Goal: Task Accomplishment & Management: Complete application form

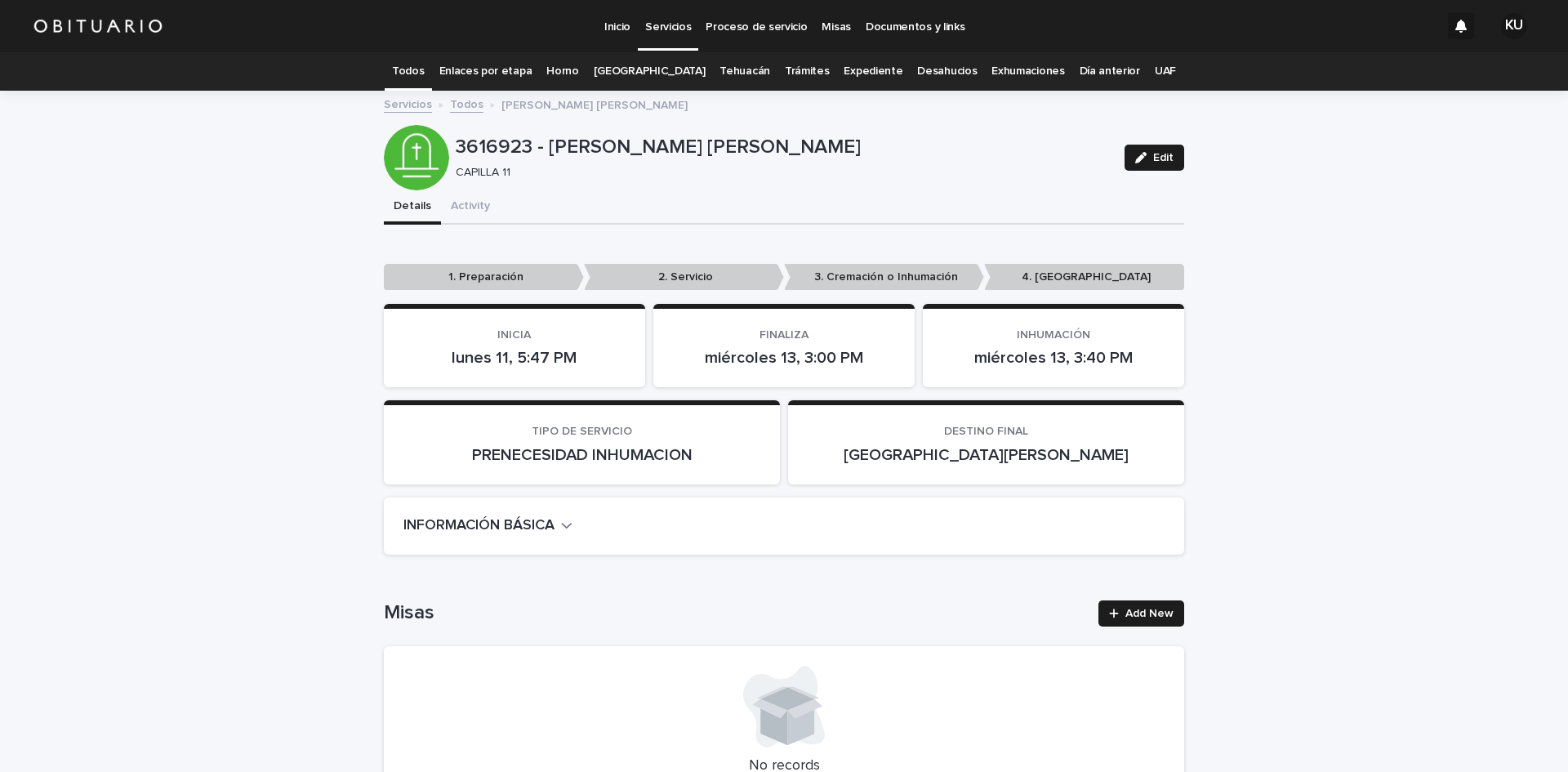
click at [424, 67] on link "Todos" at bounding box center [408, 71] width 32 height 38
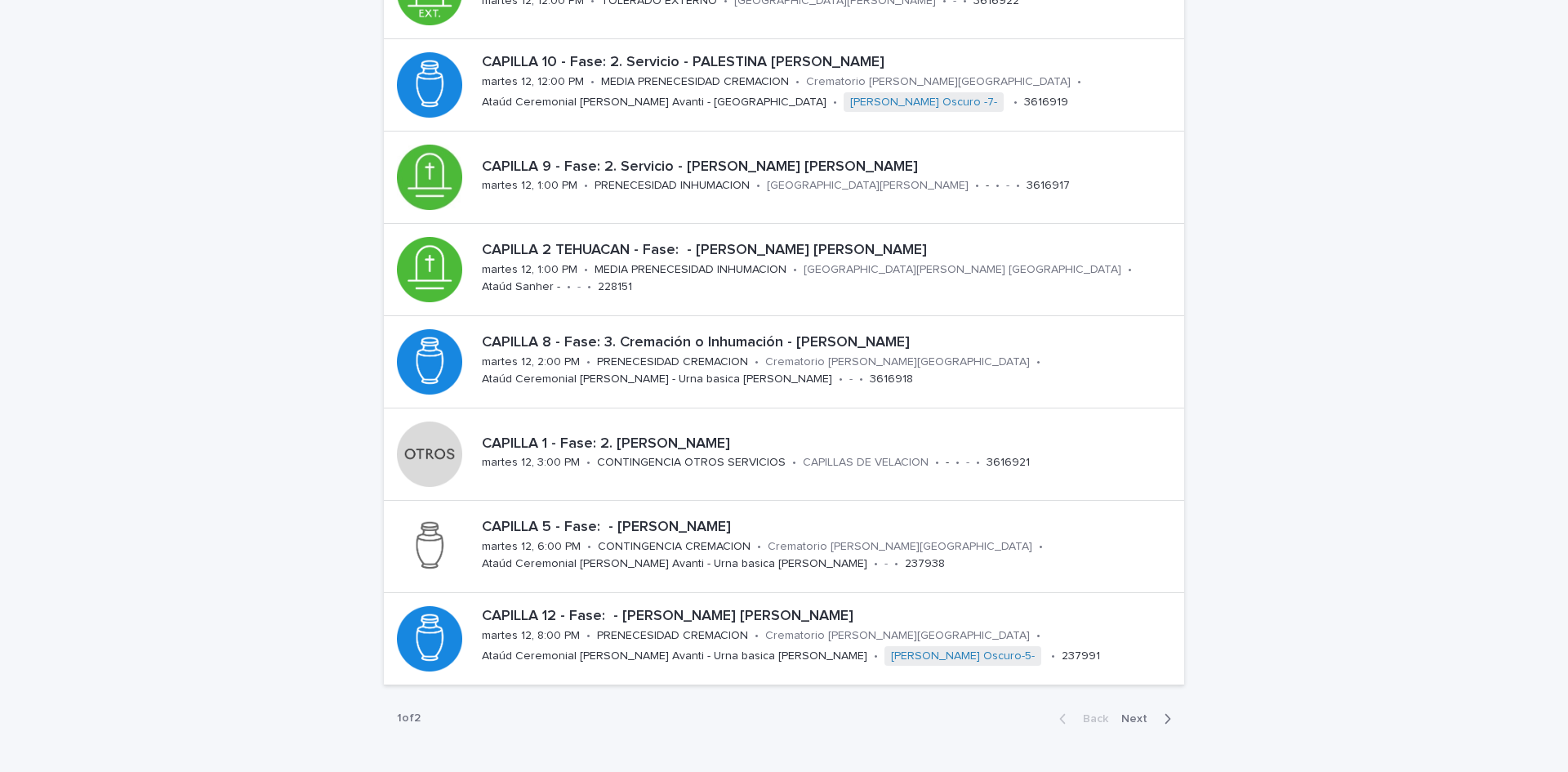
scroll to position [441, 0]
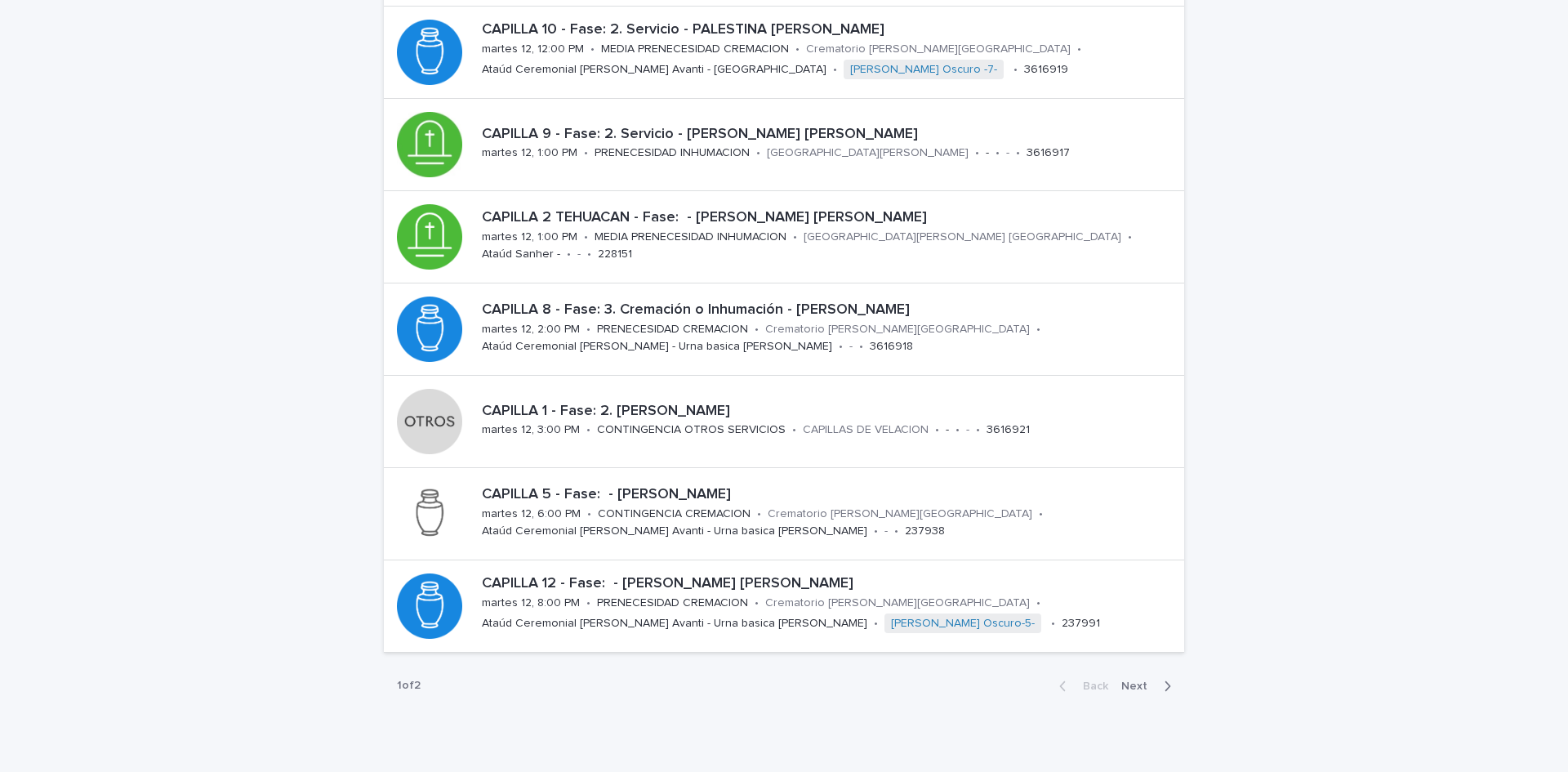
click at [1136, 685] on span "Next" at bounding box center [1139, 686] width 36 height 12
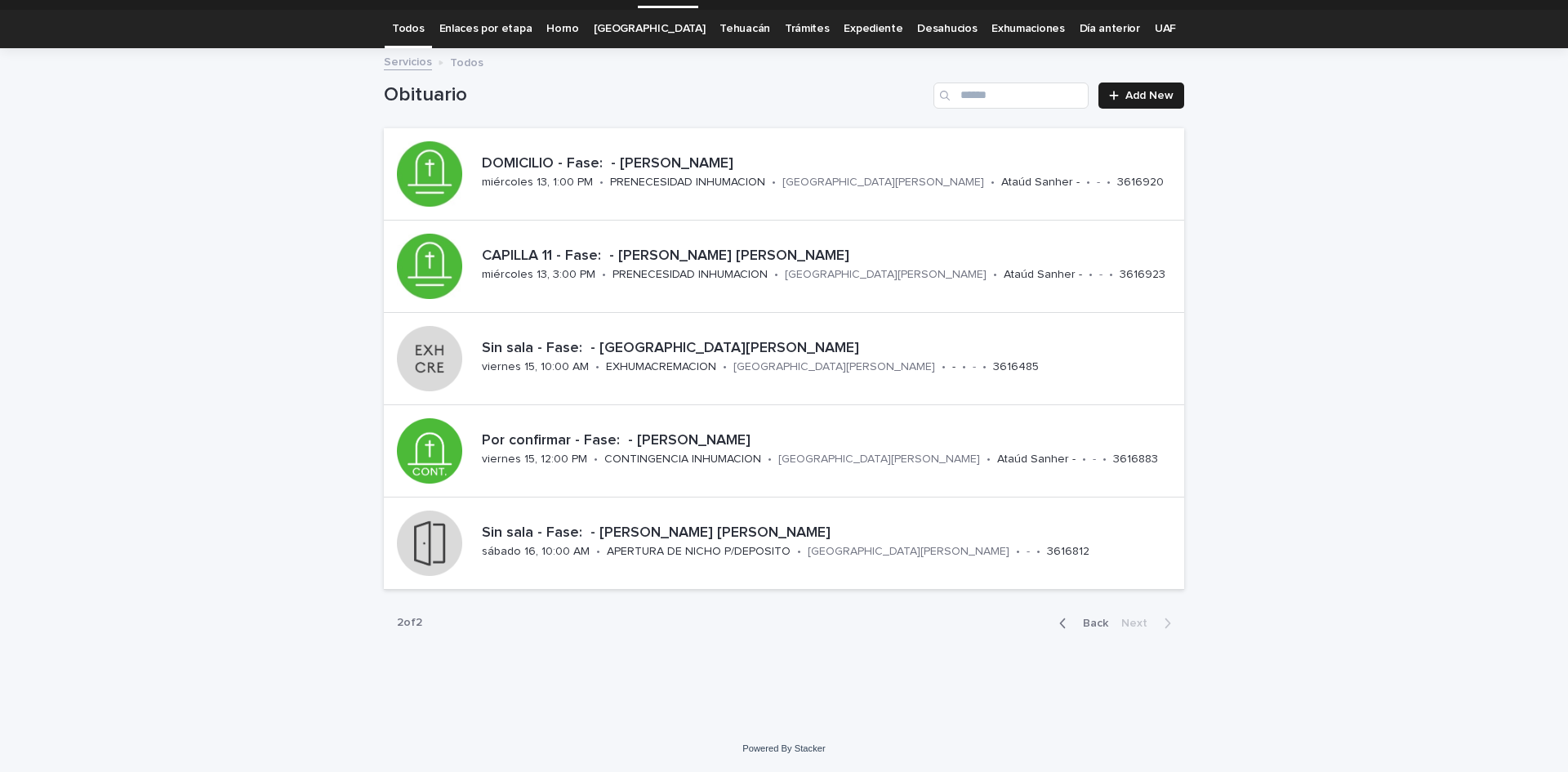
click at [1088, 625] on span "Back" at bounding box center [1091, 623] width 35 height 12
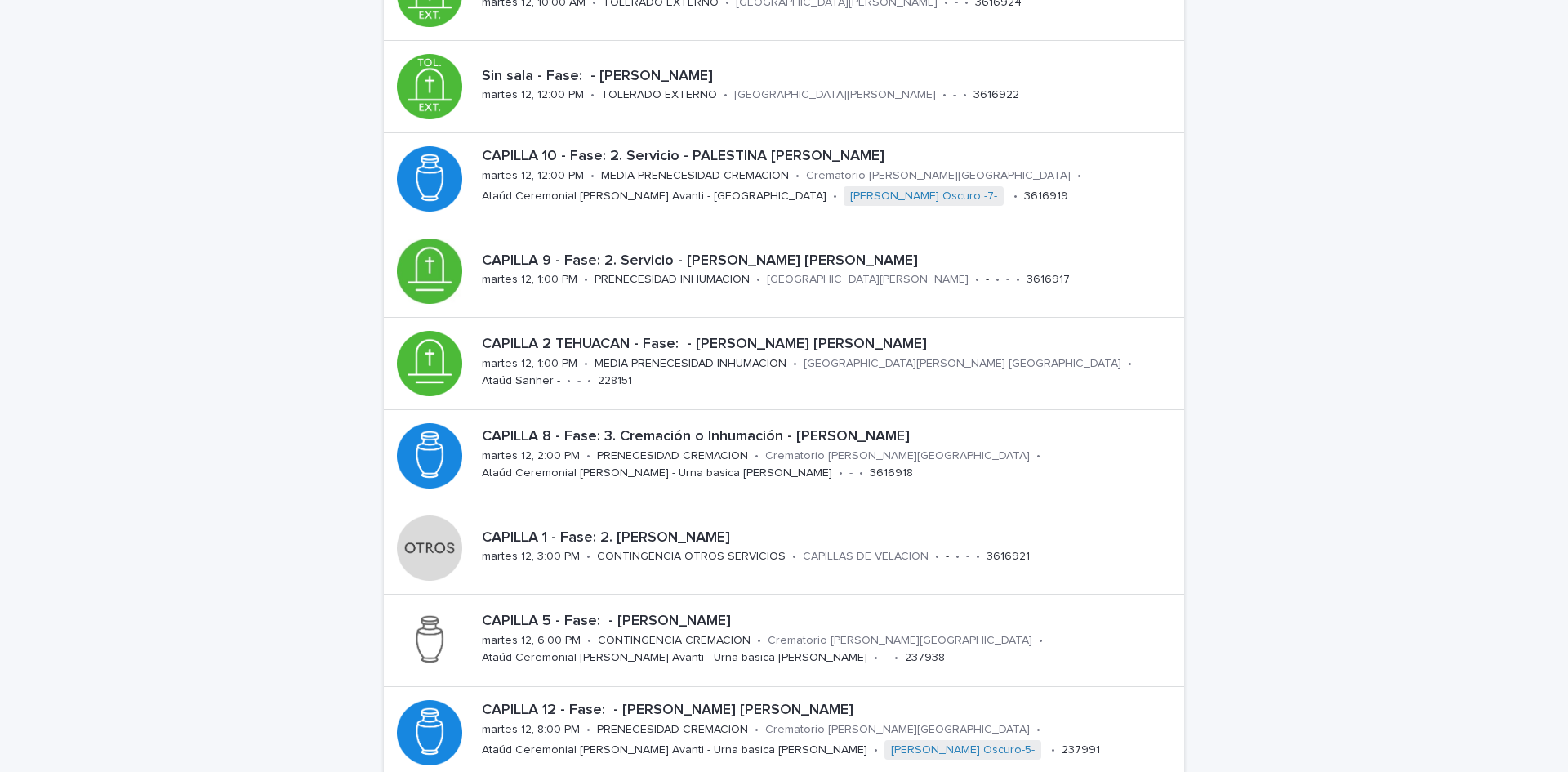
scroll to position [346, 0]
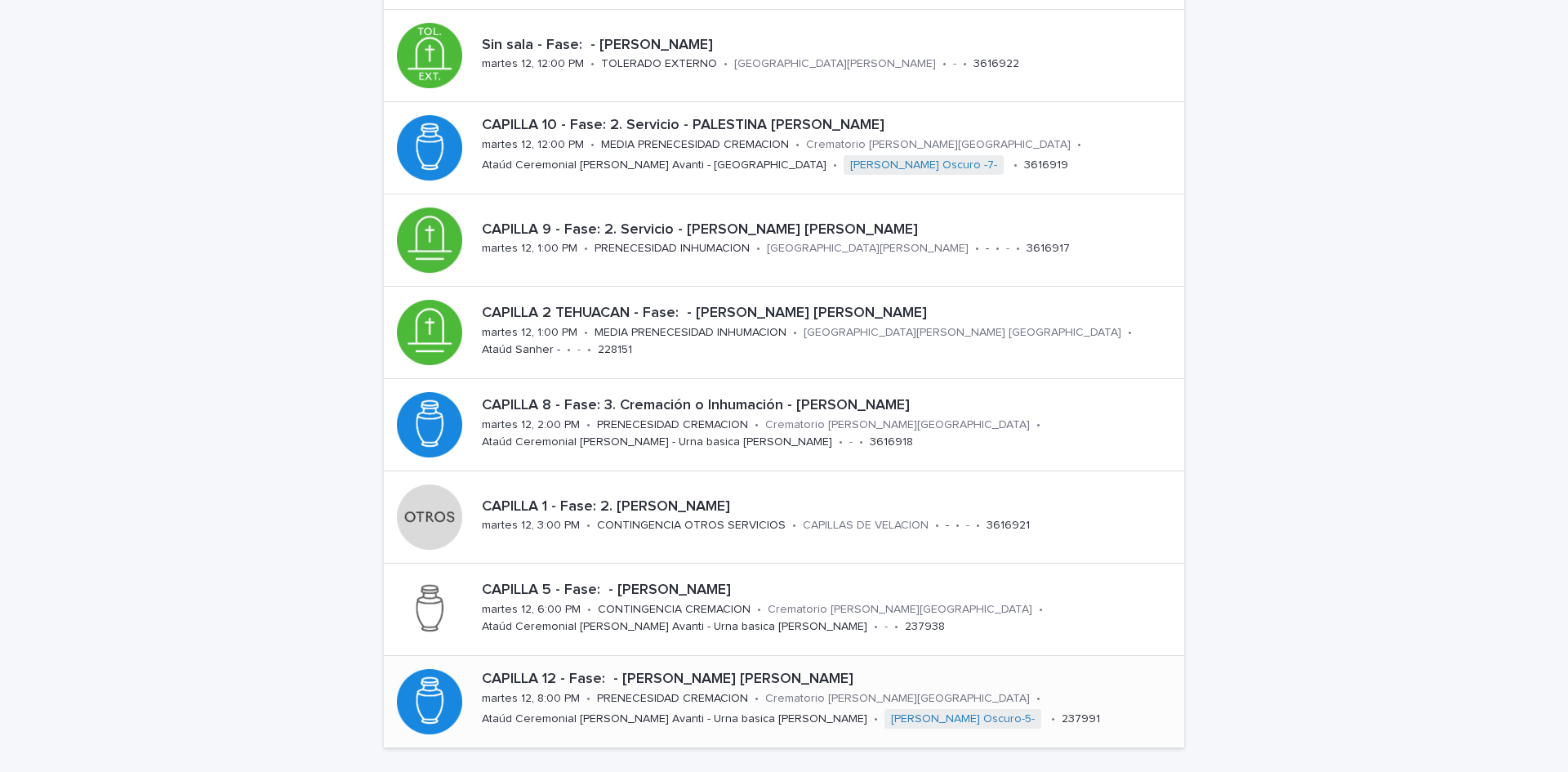
click at [639, 694] on p "PRENECESIDAD CREMACION" at bounding box center [672, 699] width 151 height 14
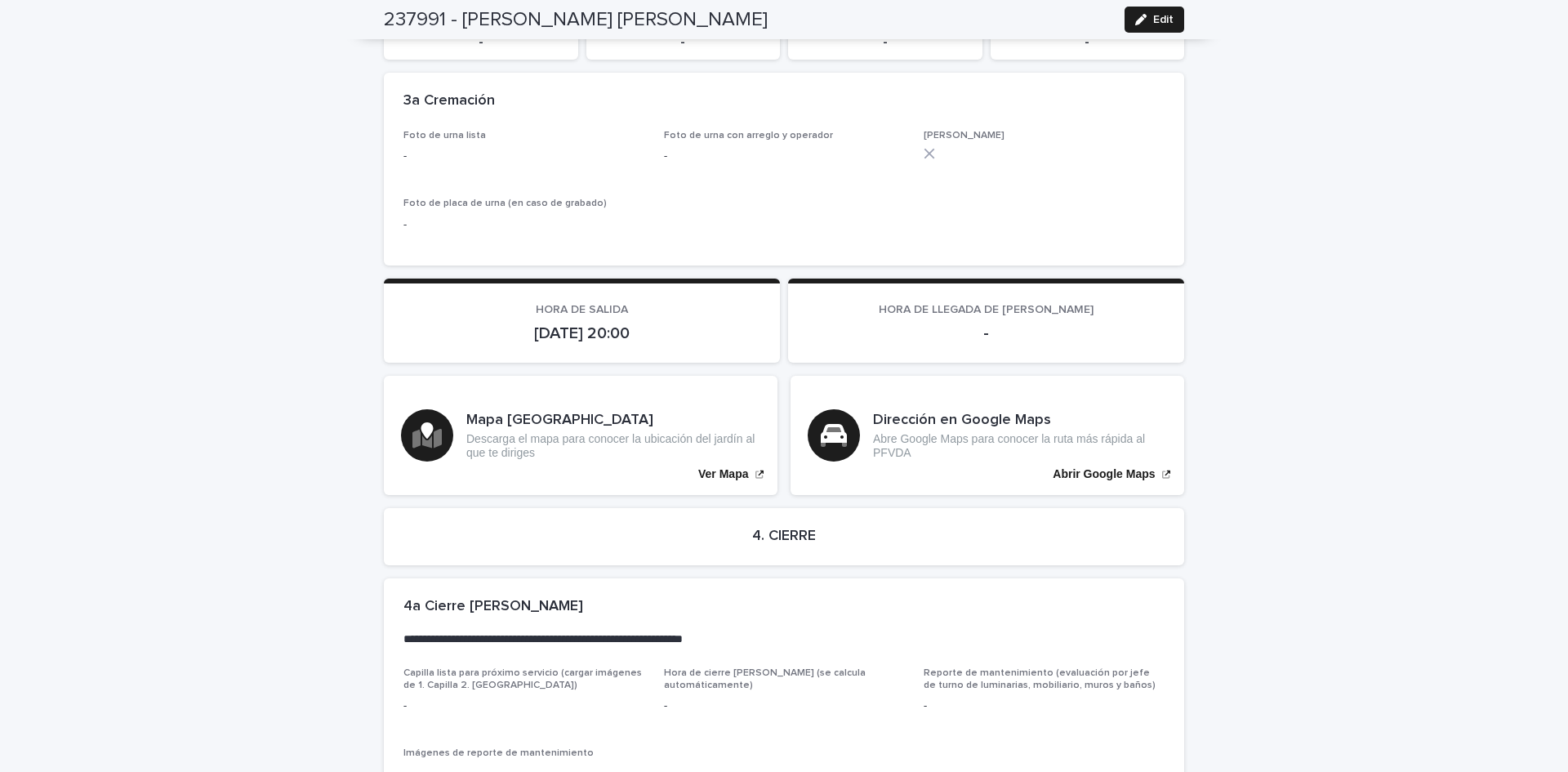
scroll to position [3556, 0]
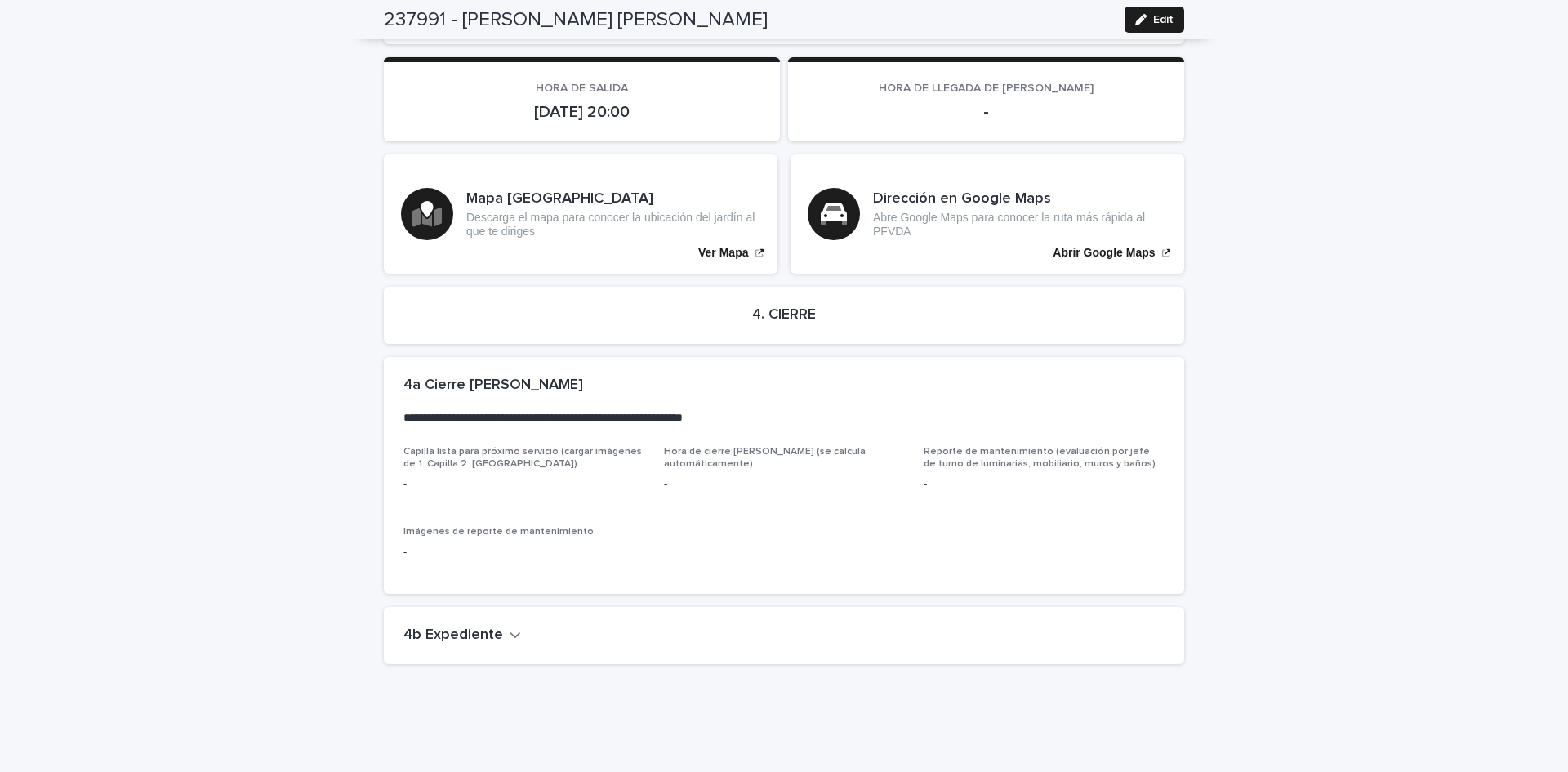
click at [510, 627] on icon "button" at bounding box center [515, 634] width 12 height 15
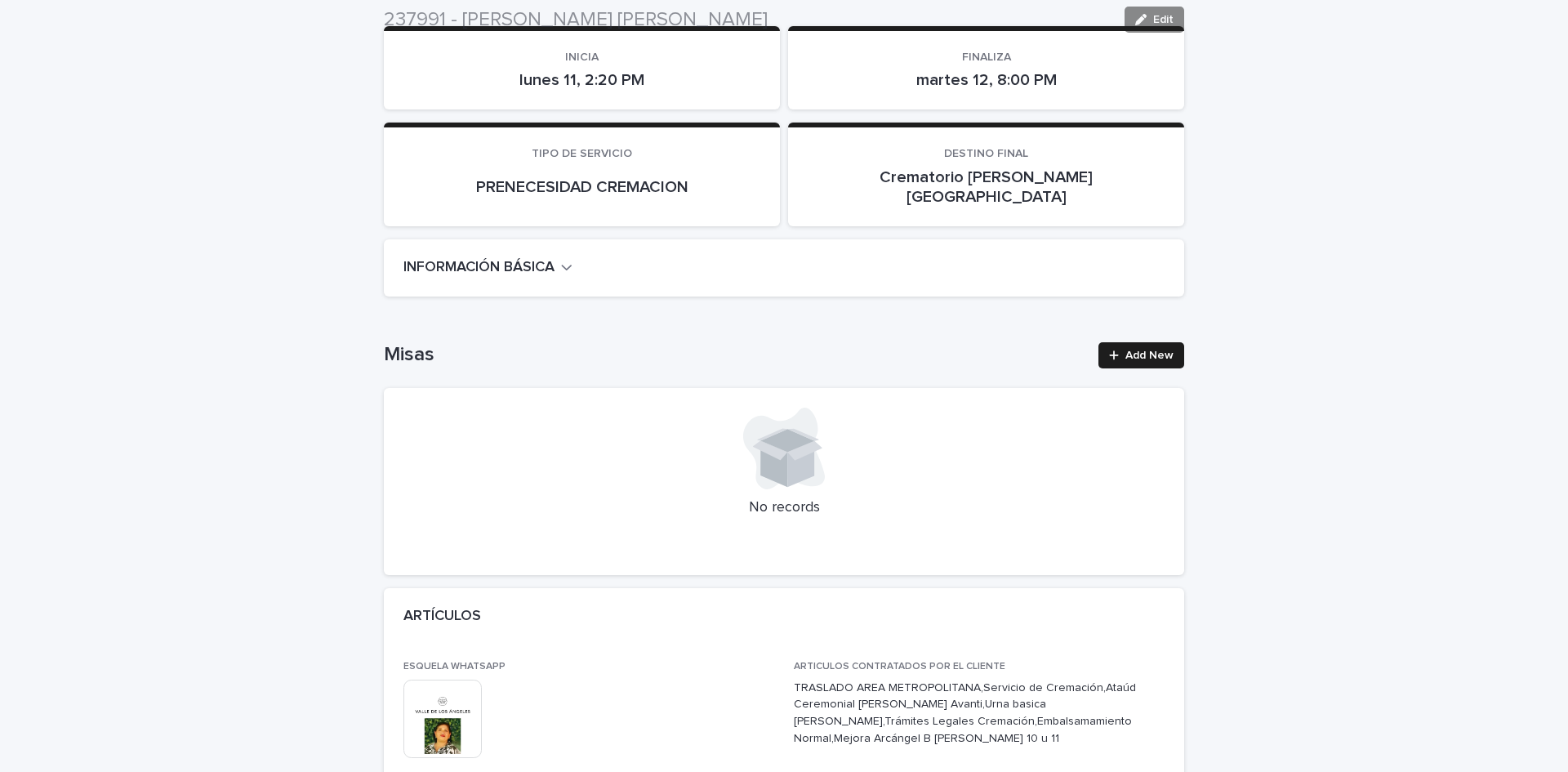
scroll to position [288, 0]
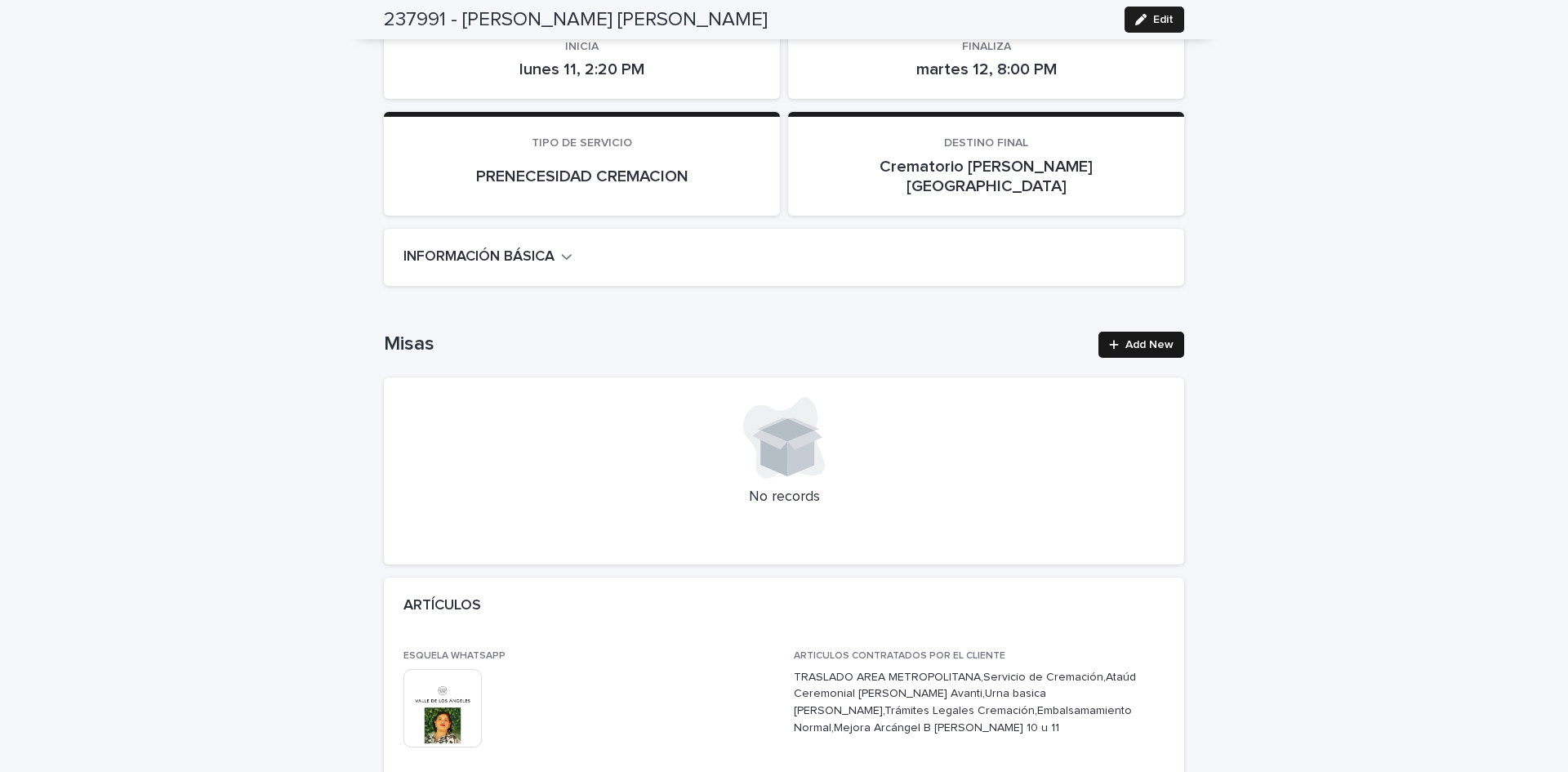
click at [1116, 339] on div at bounding box center [1117, 345] width 17 height 12
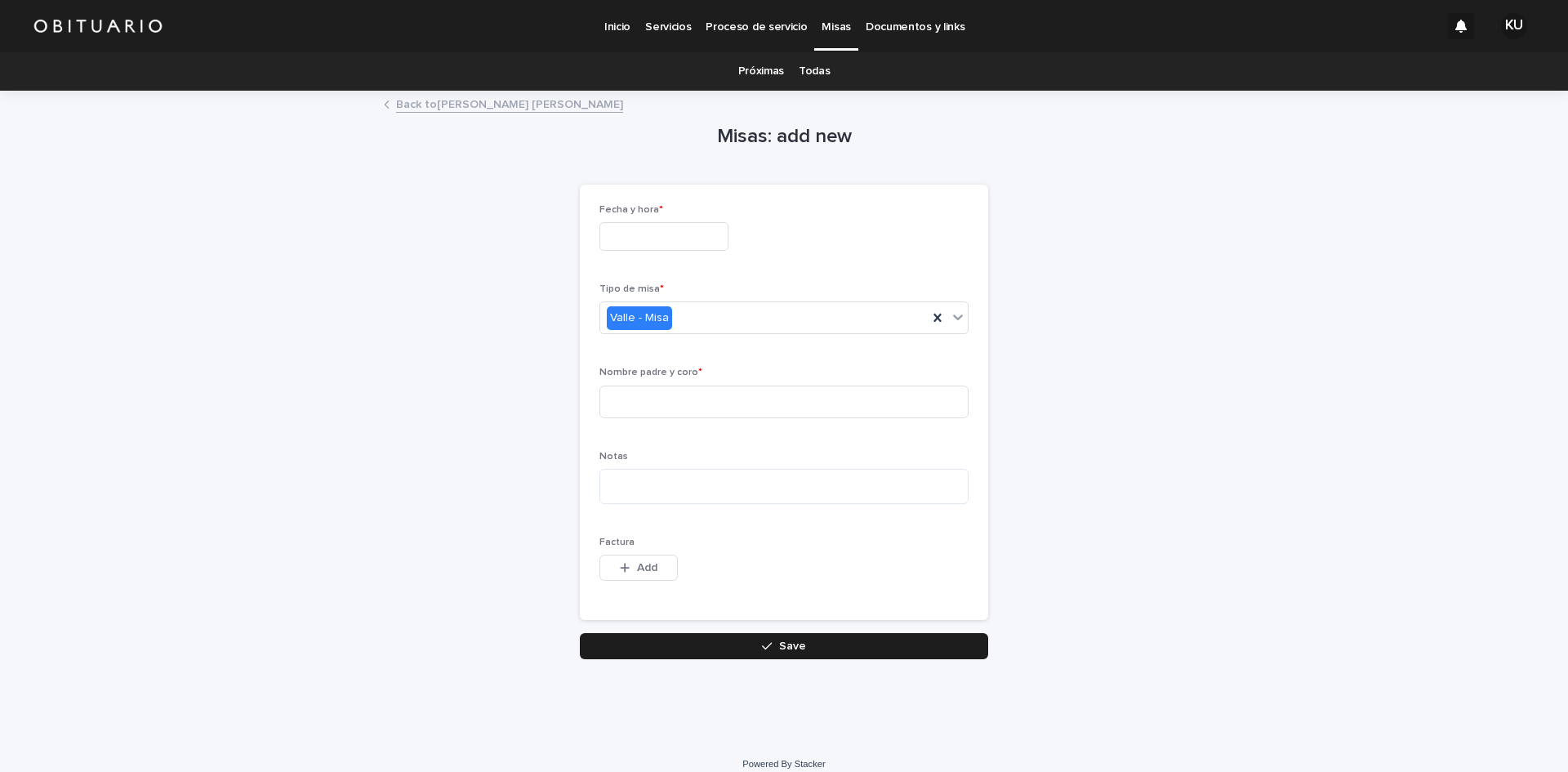
click at [688, 234] on input "text" at bounding box center [664, 236] width 129 height 28
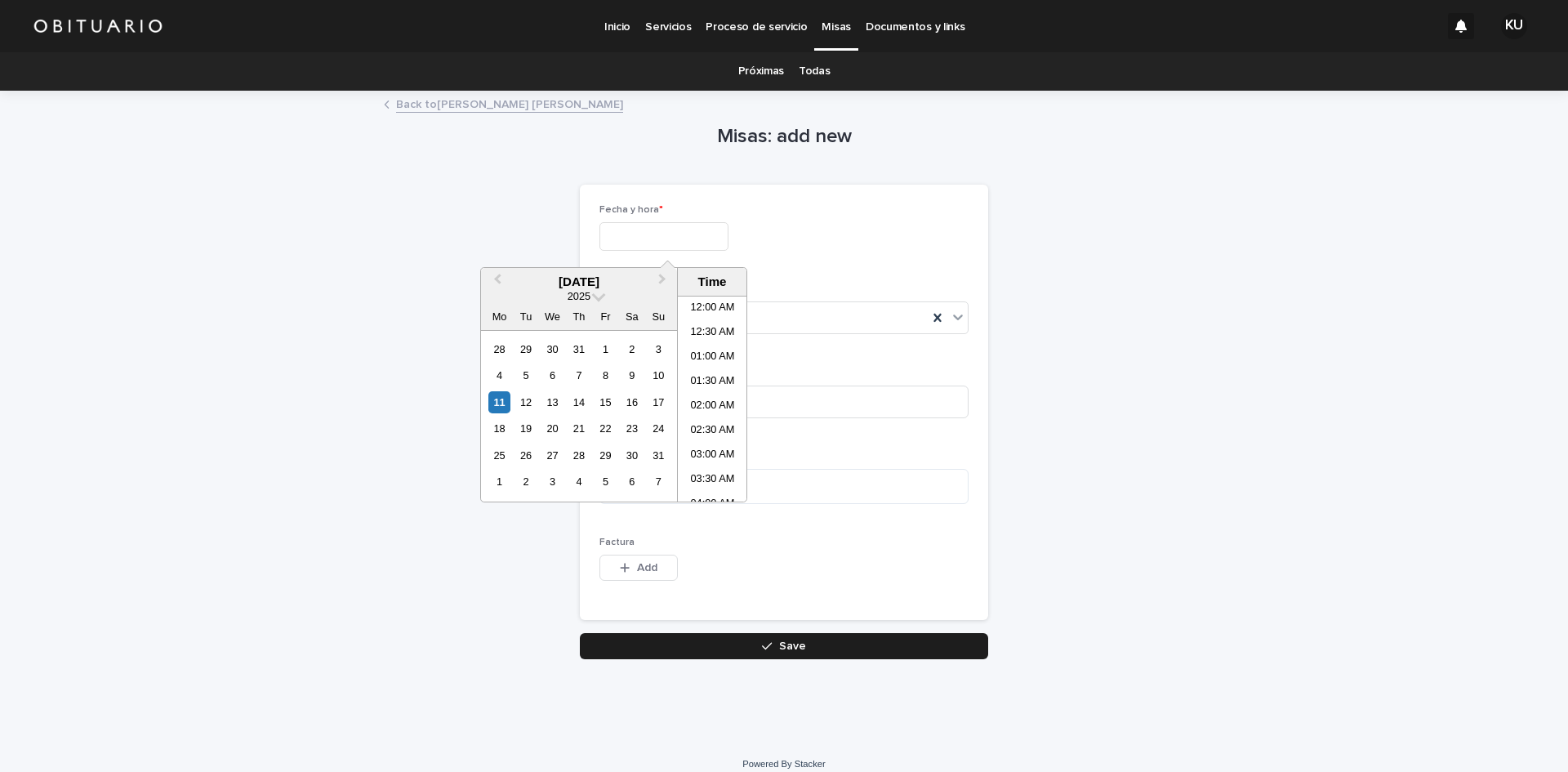
scroll to position [971, 0]
click at [528, 396] on div "12" at bounding box center [525, 402] width 23 height 23
click at [706, 380] on li "01:00 PM" at bounding box center [712, 383] width 70 height 24
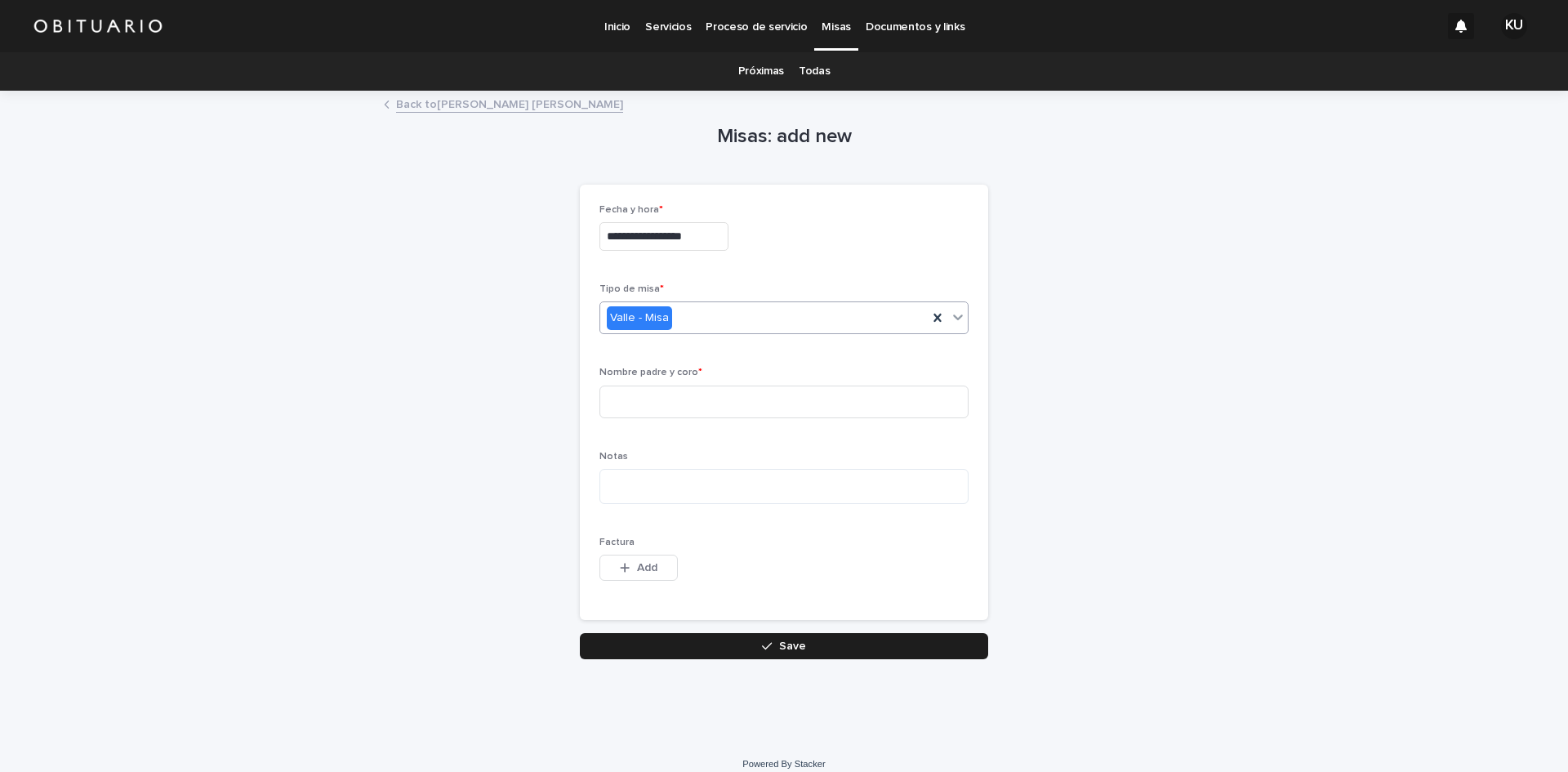
type input "**********"
click at [929, 318] on icon at bounding box center [937, 317] width 17 height 17
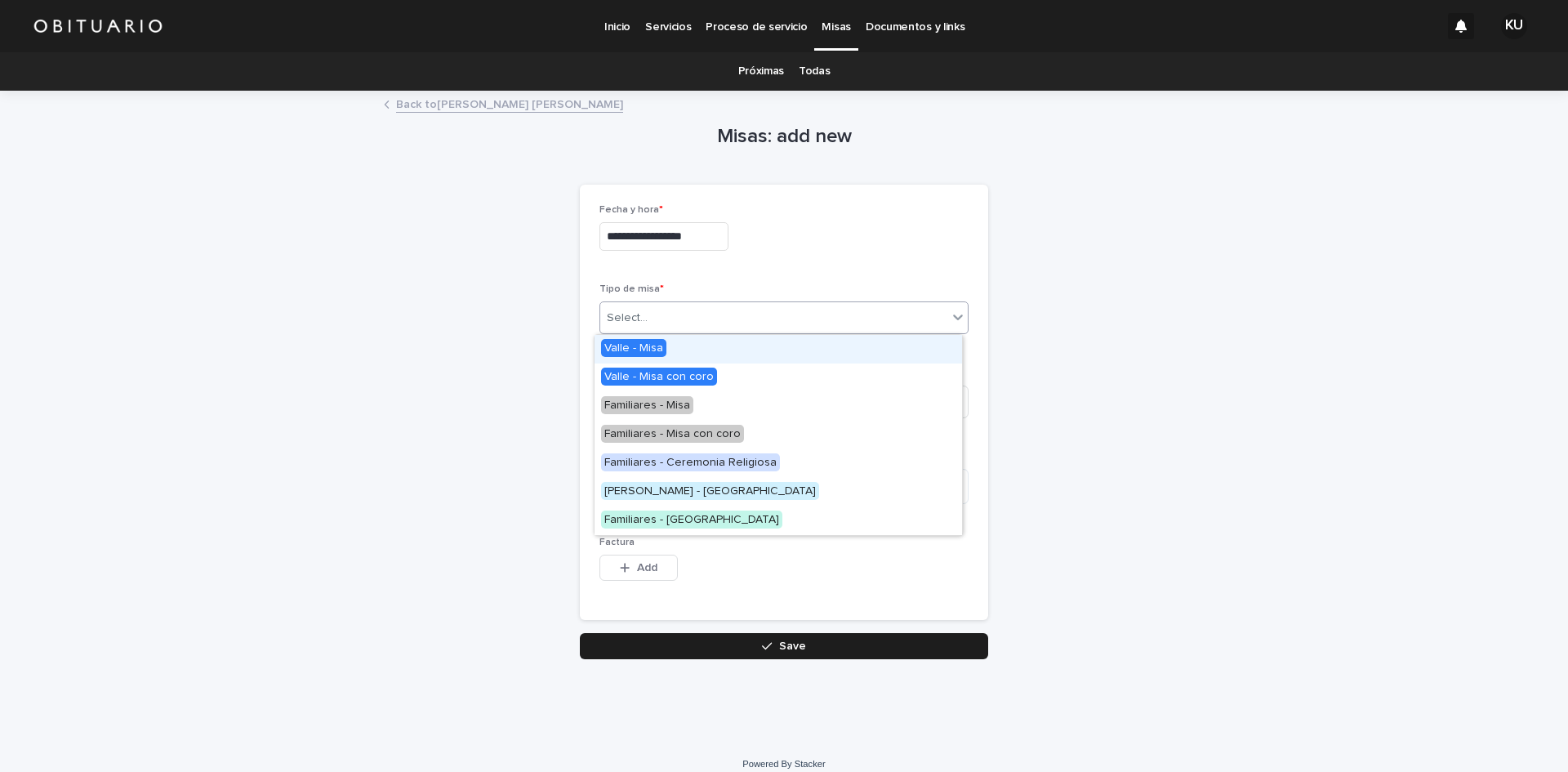
click at [950, 316] on icon at bounding box center [957, 316] width 17 height 17
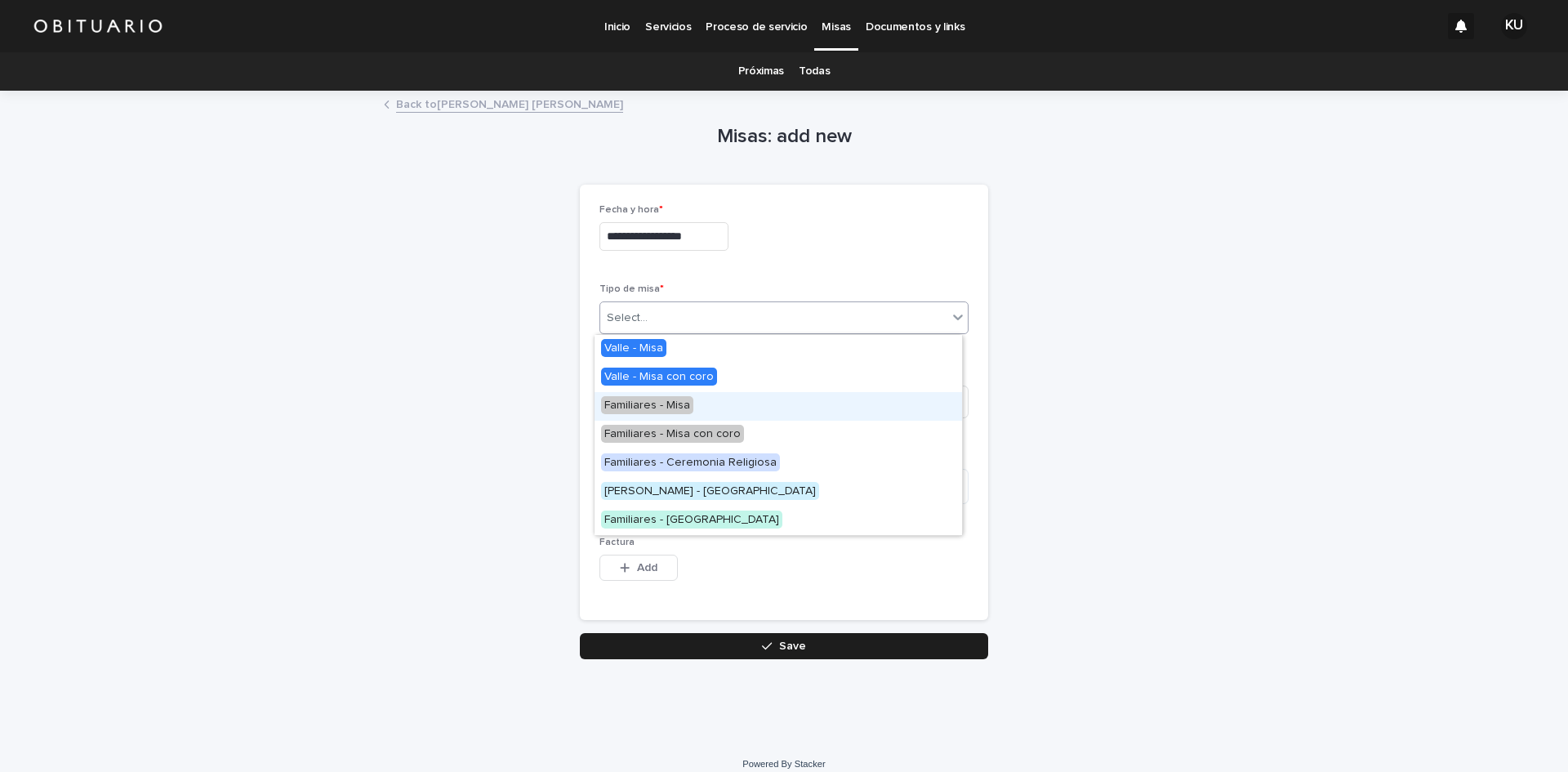
click at [667, 402] on span "Familiares - Misa" at bounding box center [647, 405] width 92 height 18
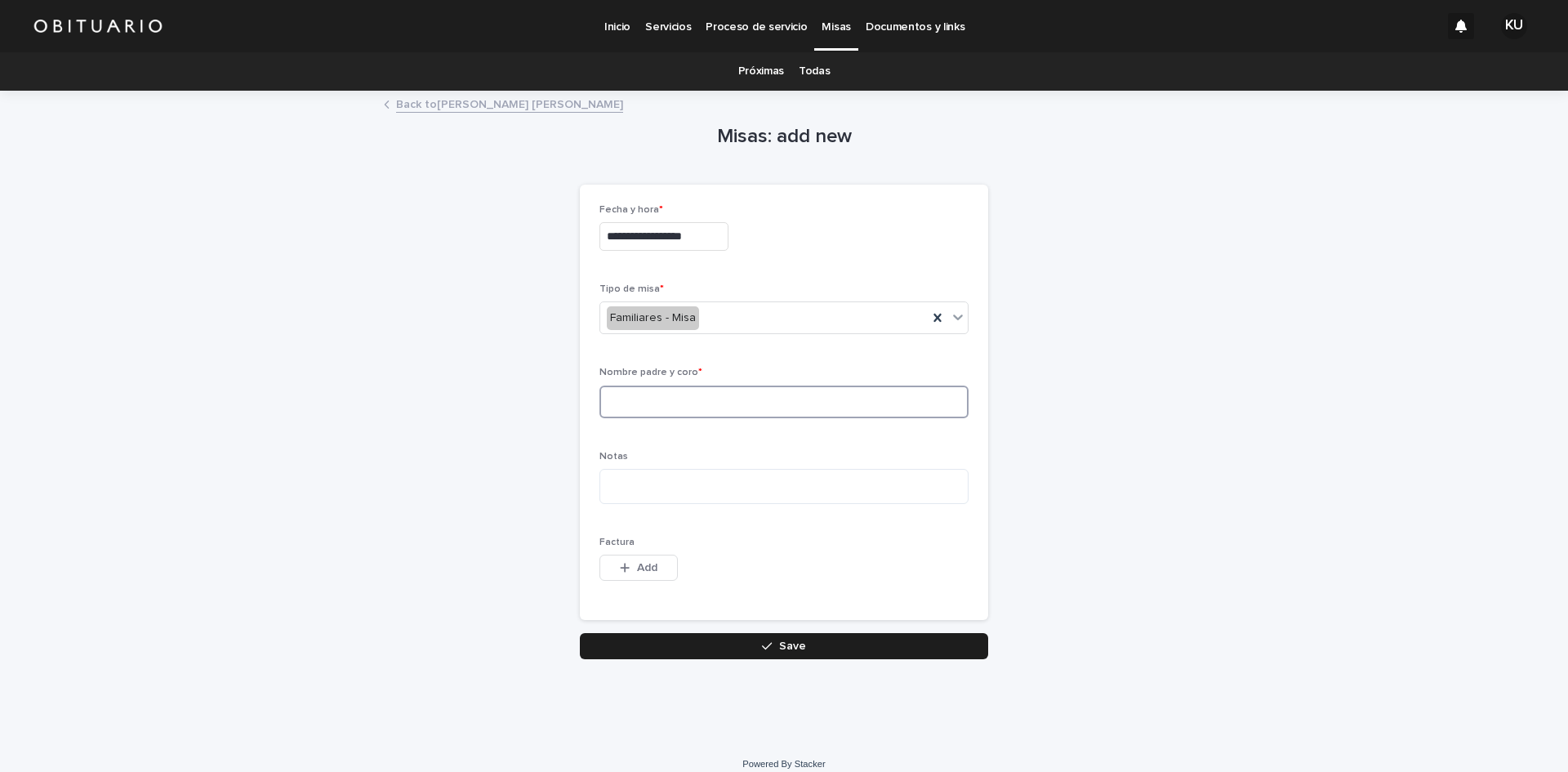
click at [657, 400] on input at bounding box center [784, 401] width 369 height 32
type input "*"
type input "**********"
click at [679, 639] on button "Save" at bounding box center [784, 646] width 409 height 26
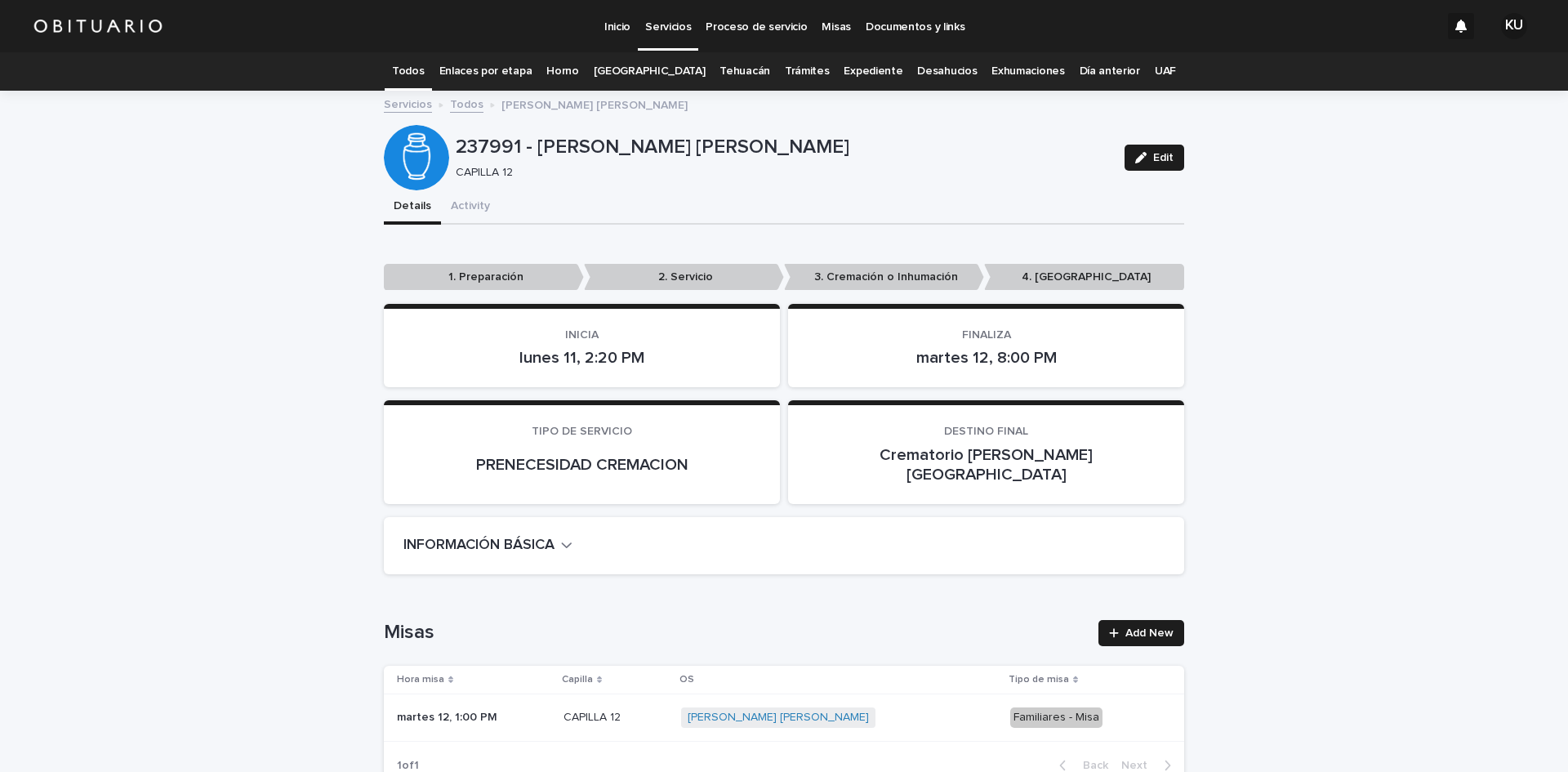
click at [647, 70] on link "[GEOGRAPHIC_DATA]" at bounding box center [650, 71] width 112 height 38
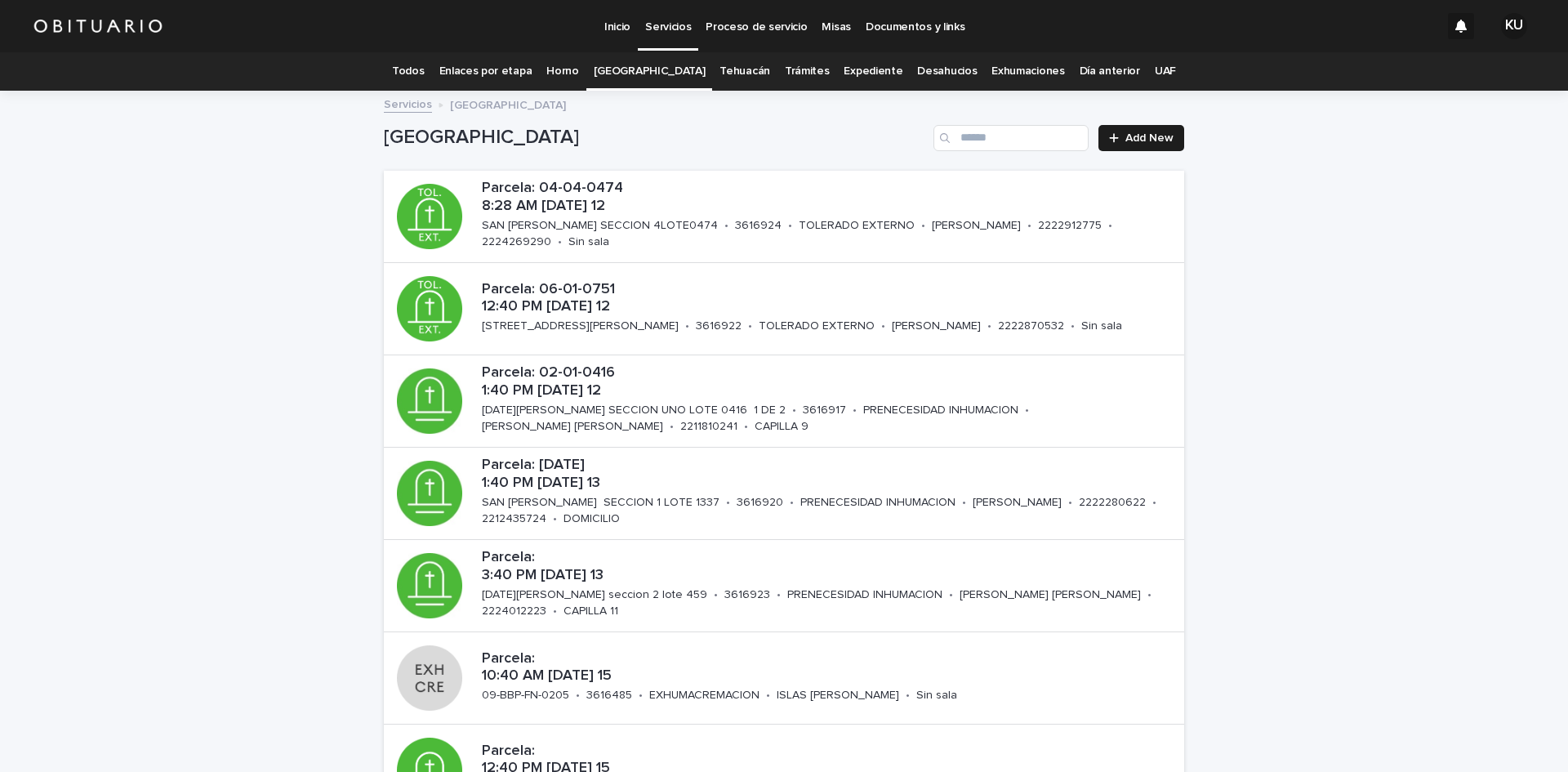
click at [424, 62] on link "Todos" at bounding box center [408, 71] width 32 height 38
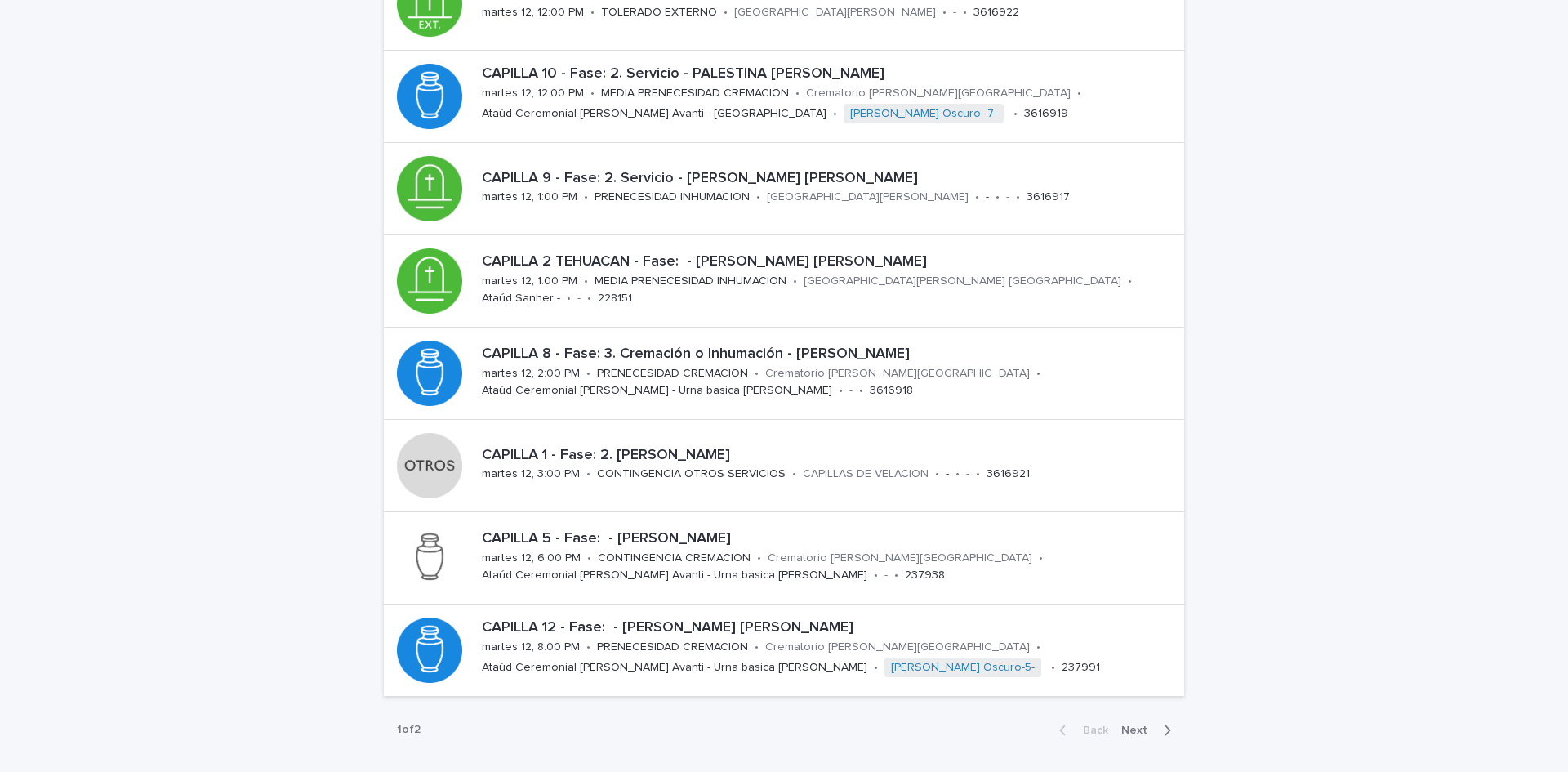
scroll to position [429, 0]
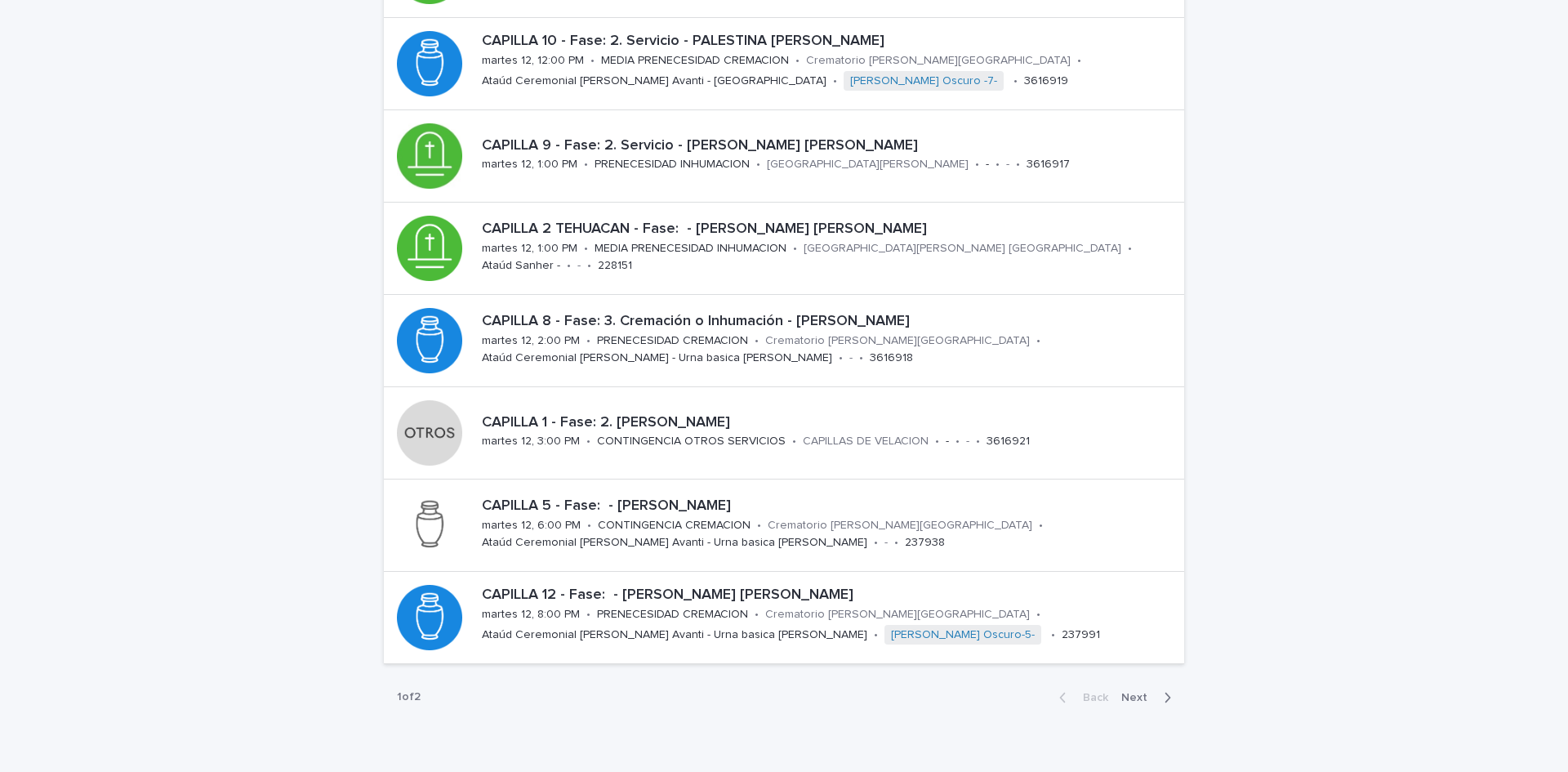
click at [1129, 696] on span "Next" at bounding box center [1139, 698] width 36 height 12
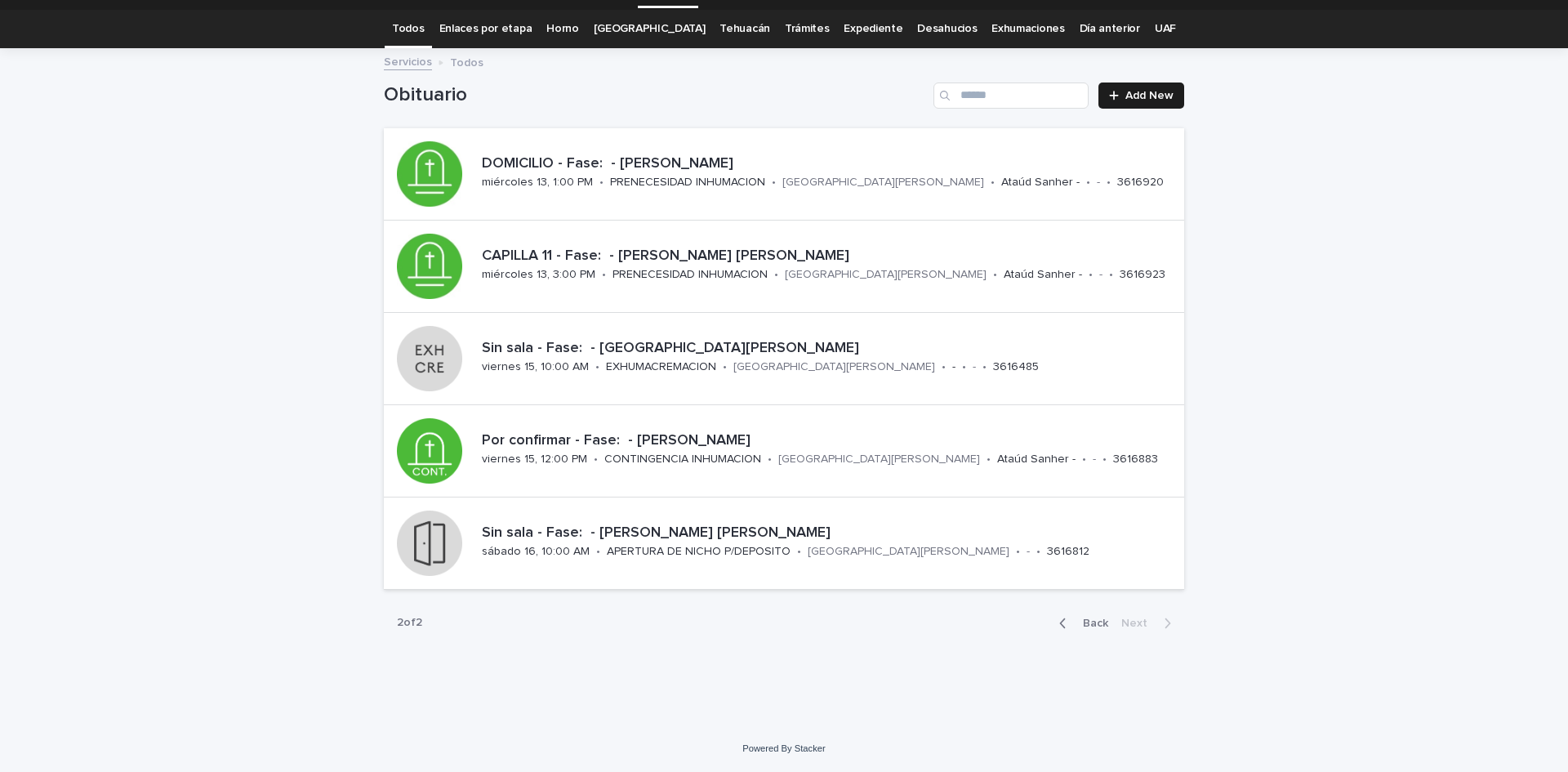
scroll to position [42, 0]
click at [823, 267] on p "[GEOGRAPHIC_DATA][PERSON_NAME]" at bounding box center [886, 274] width 202 height 14
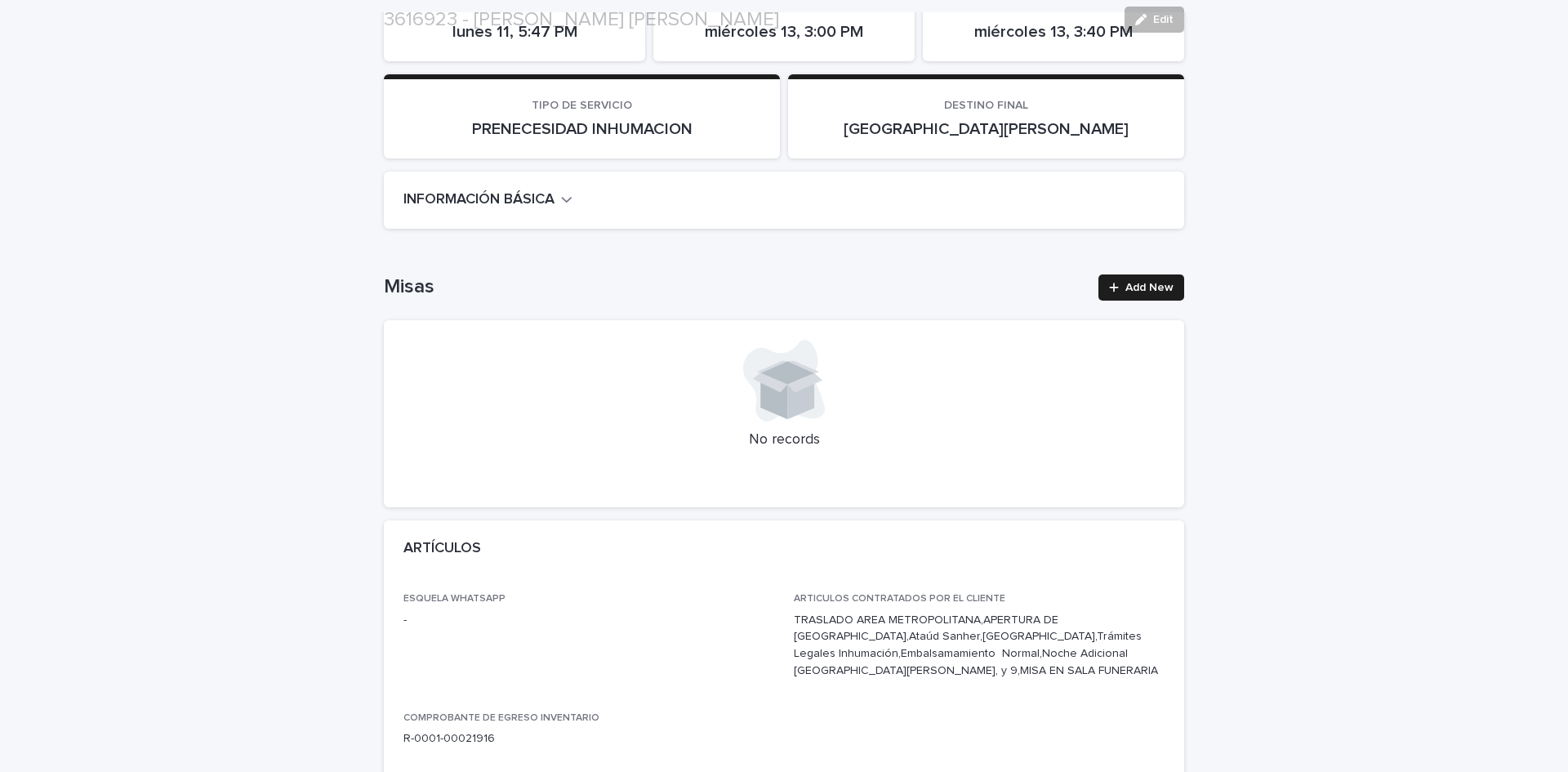
scroll to position [341, 0]
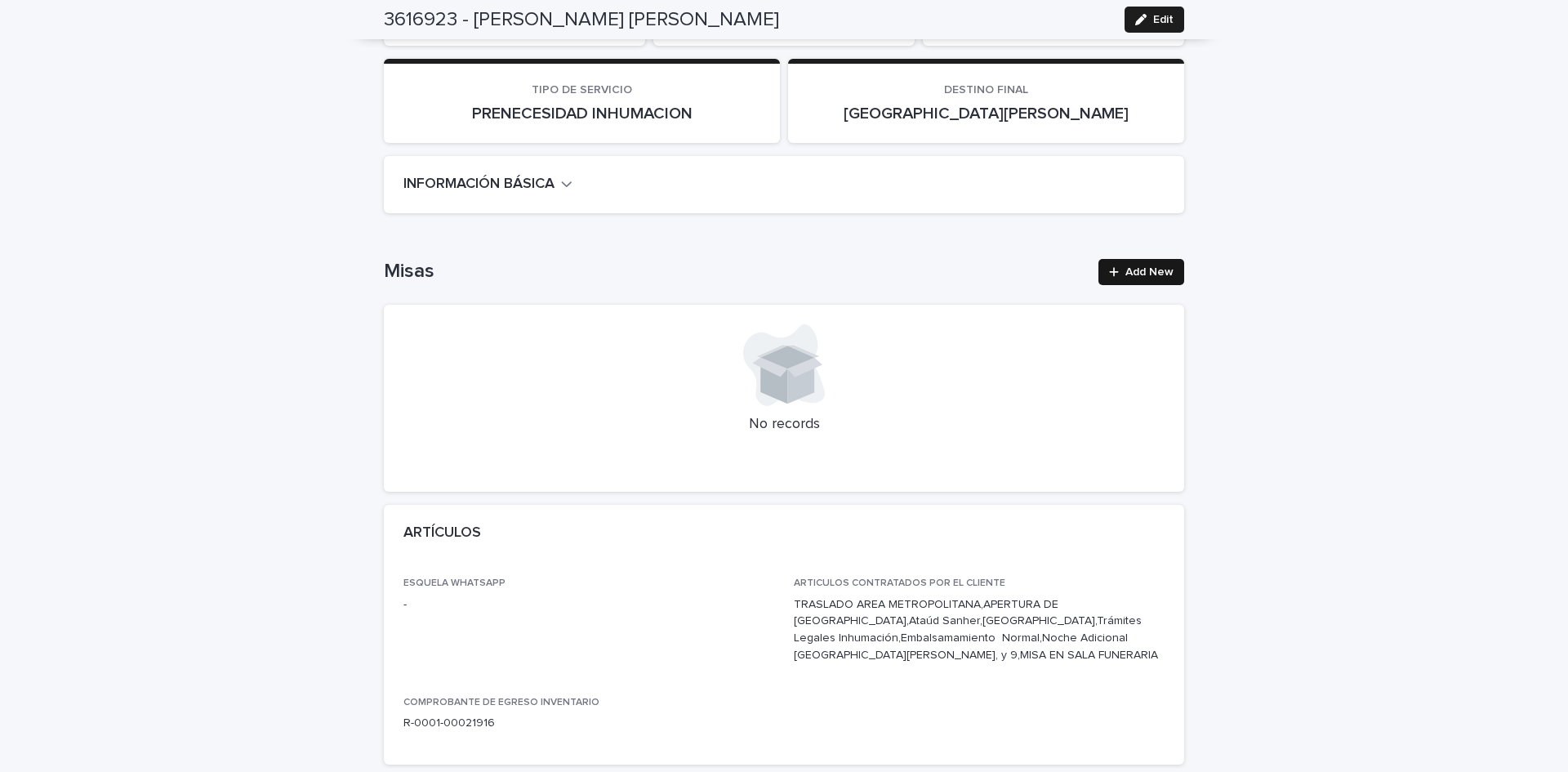
click at [1133, 273] on span "Add New" at bounding box center [1149, 272] width 48 height 12
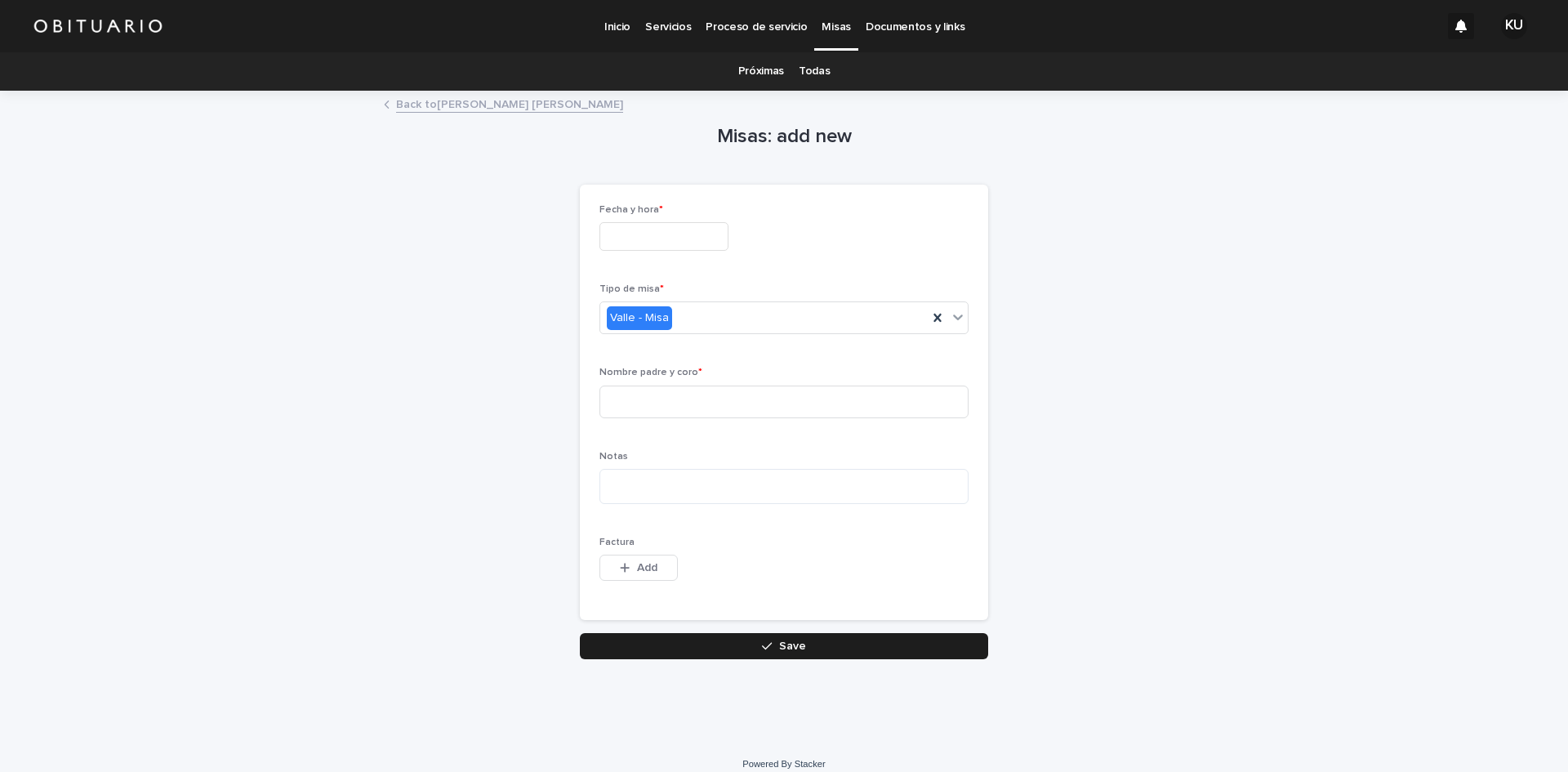
click at [704, 248] on input "text" at bounding box center [664, 236] width 129 height 28
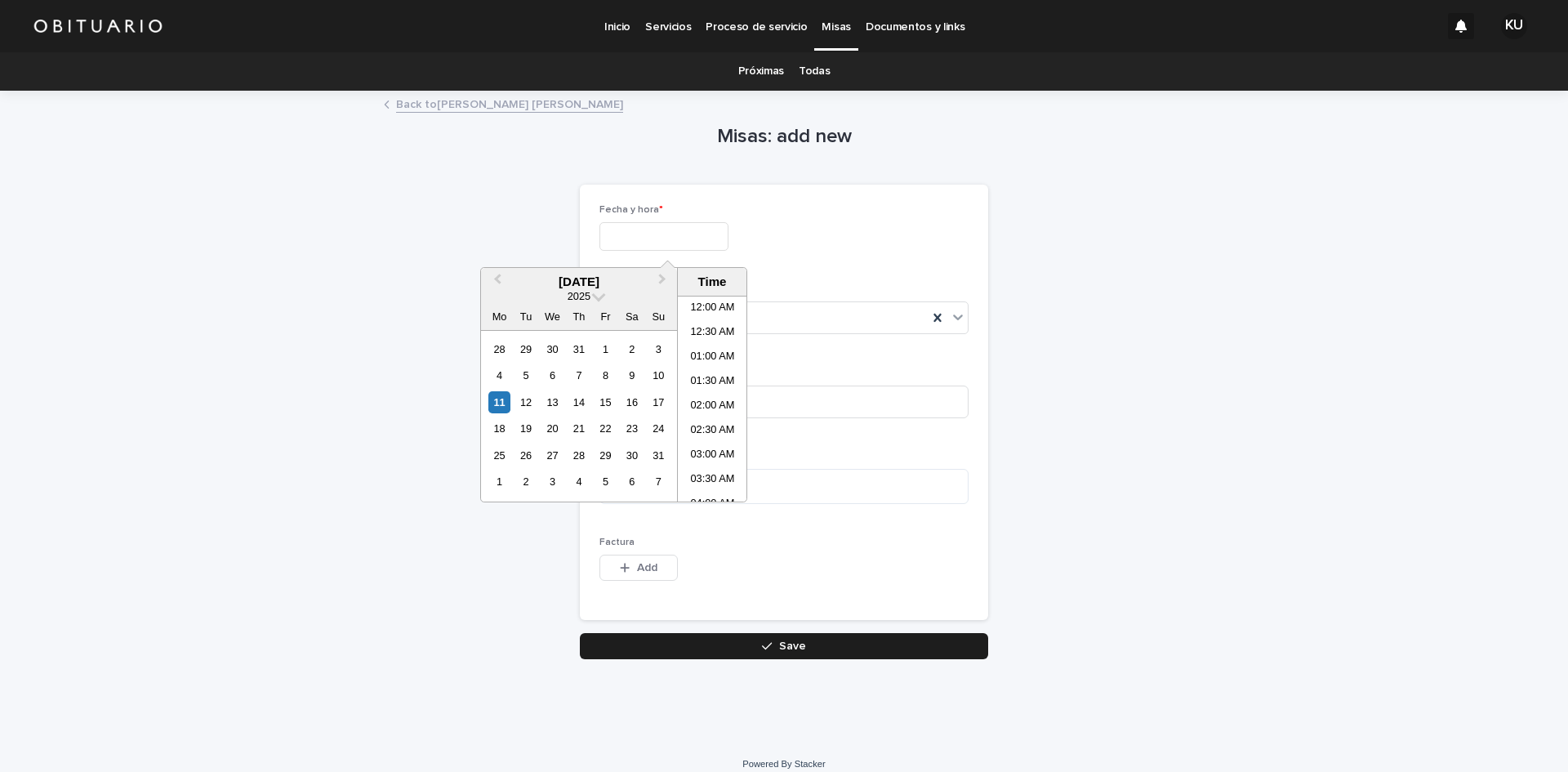
scroll to position [971, 0]
click at [547, 404] on div "13" at bounding box center [553, 402] width 23 height 23
click at [698, 375] on li "01:00 PM" at bounding box center [712, 377] width 70 height 24
type input "**********"
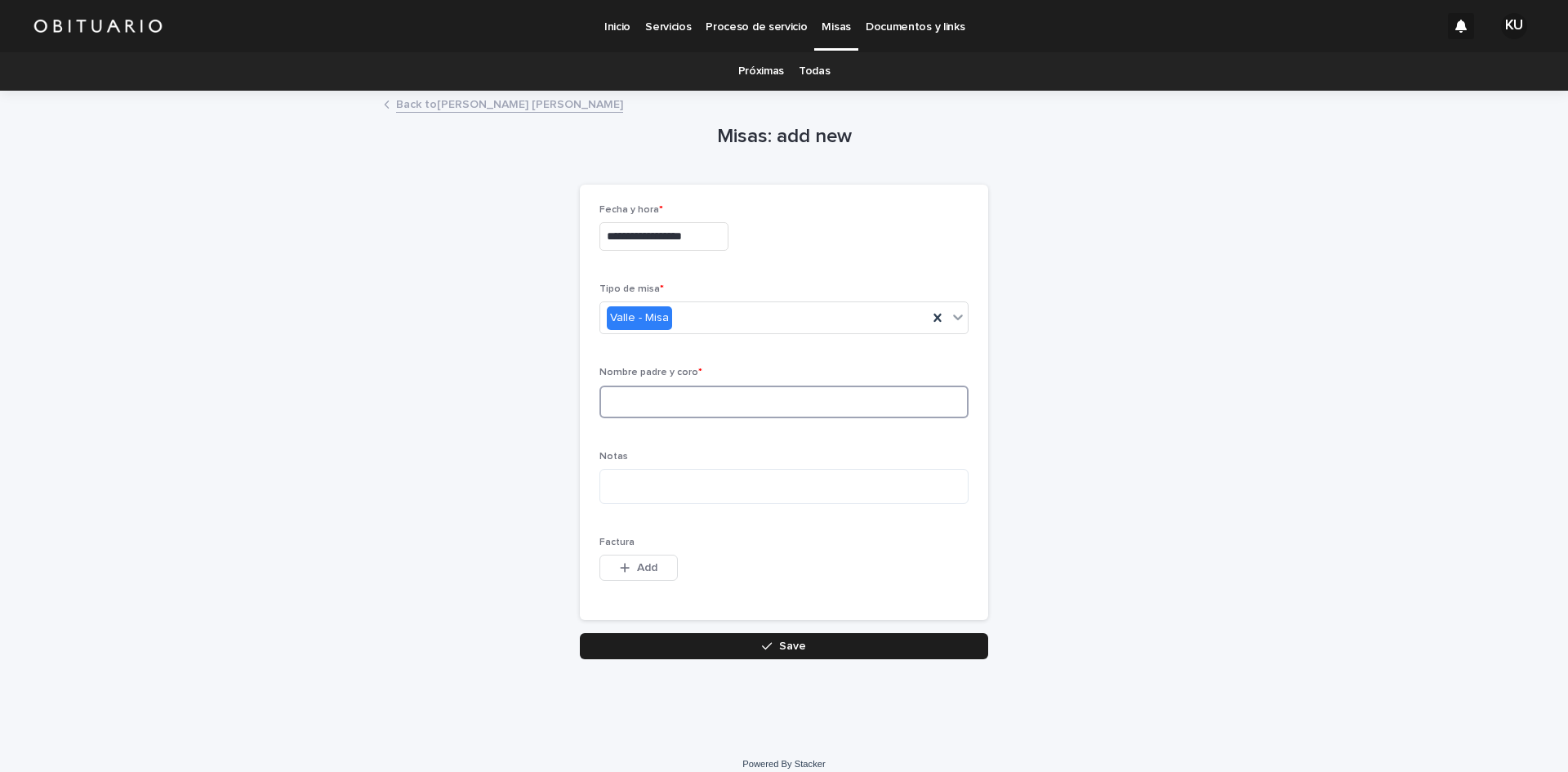
click at [671, 394] on input at bounding box center [784, 401] width 369 height 32
type input "*"
type input "**********"
click at [768, 647] on div "button" at bounding box center [770, 646] width 17 height 12
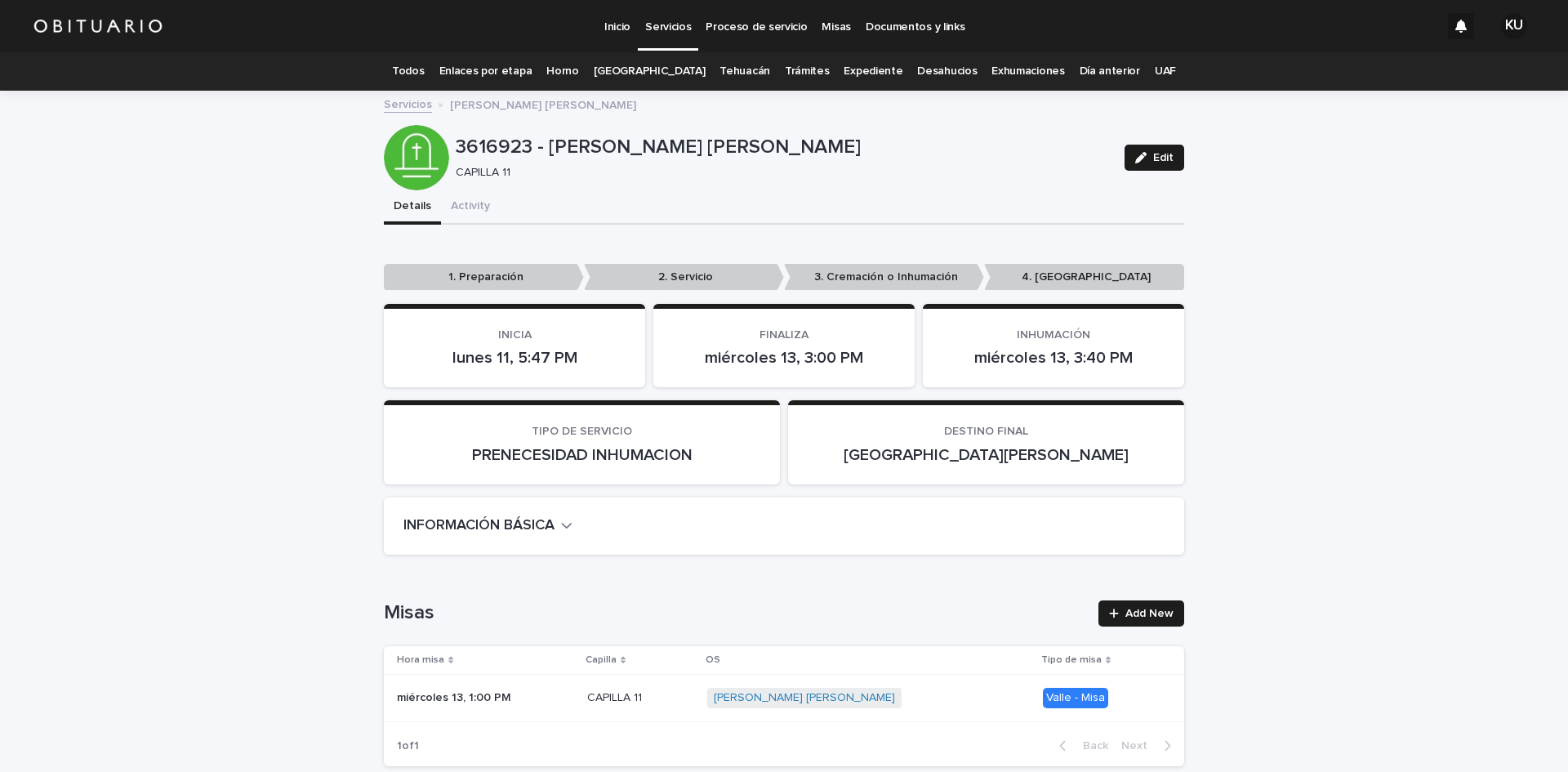
click at [424, 68] on link "Todos" at bounding box center [408, 71] width 32 height 38
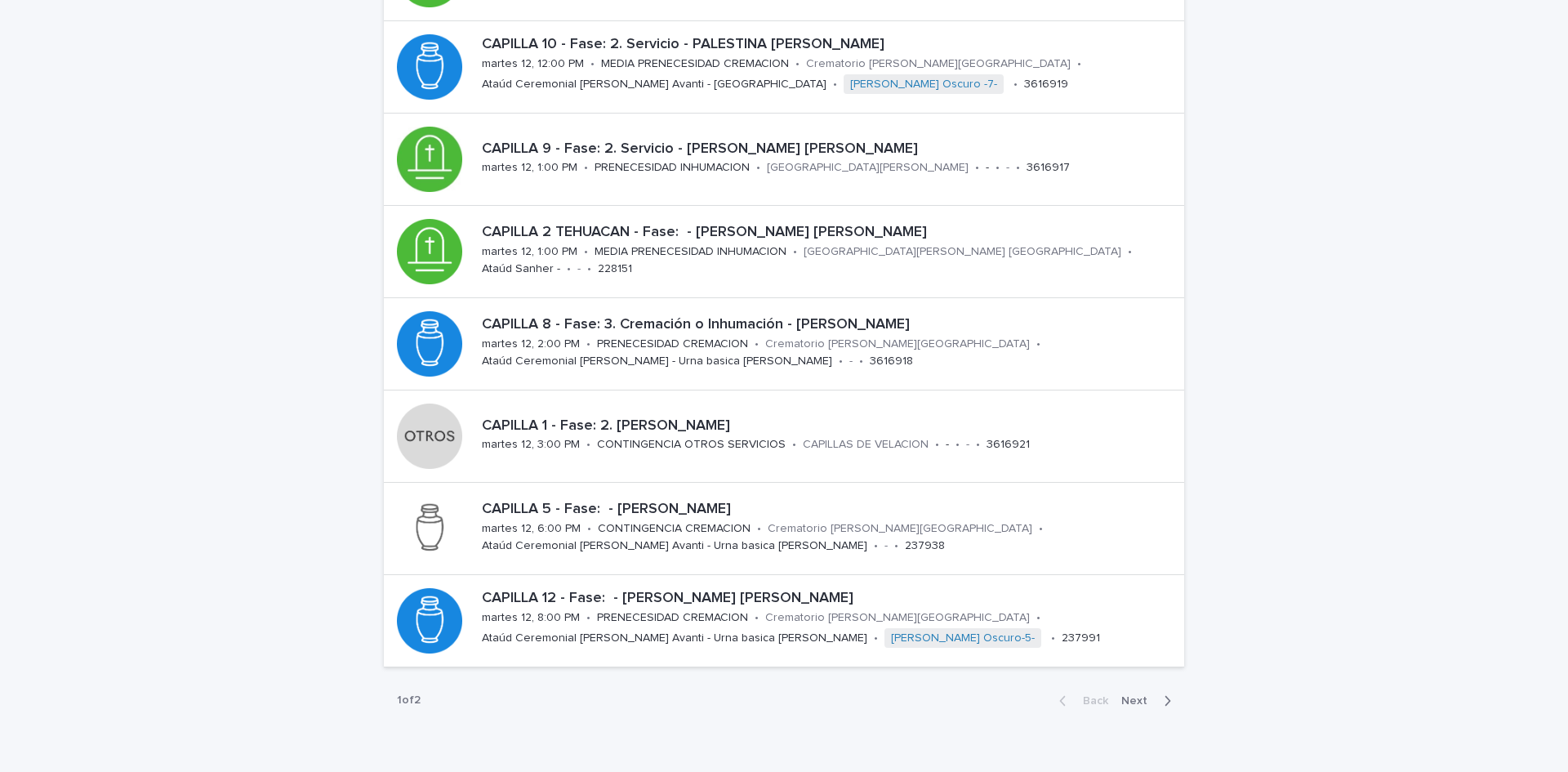
scroll to position [428, 0]
click at [1126, 694] on span "Next" at bounding box center [1139, 700] width 36 height 12
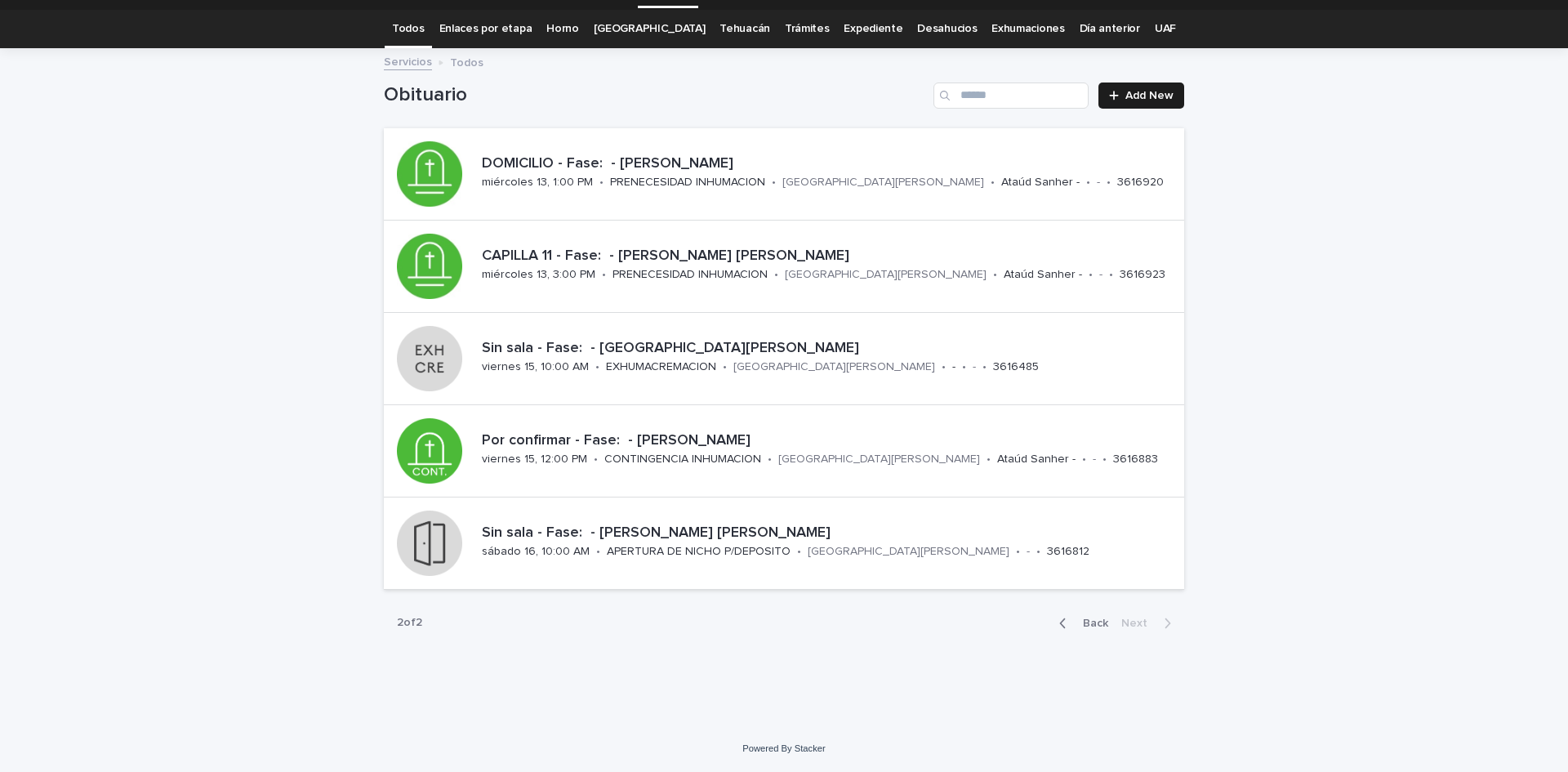
scroll to position [30, 0]
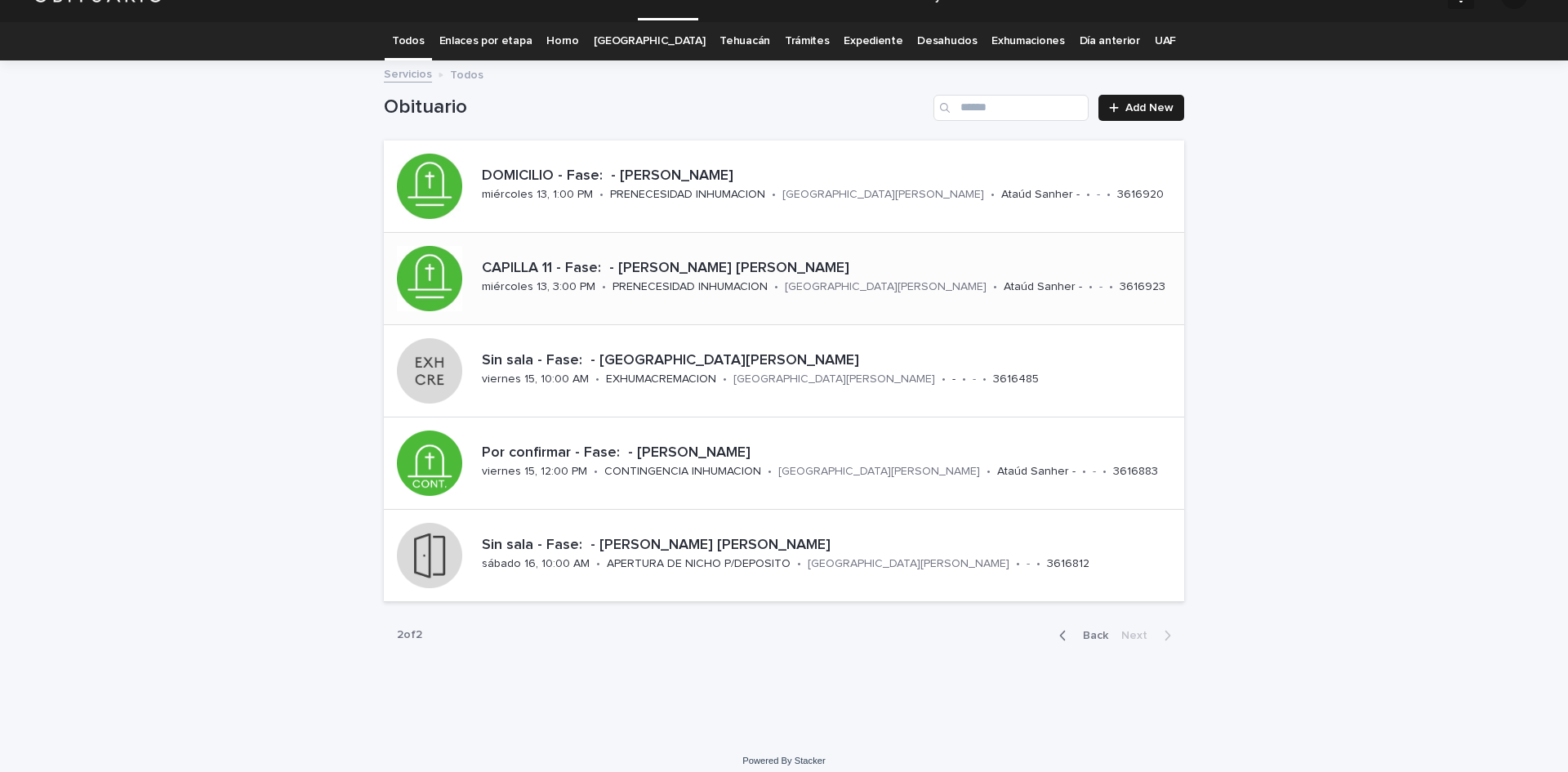
click at [771, 260] on p "CAPILLA 11 - Fase: - [PERSON_NAME] [PERSON_NAME]" at bounding box center [830, 268] width 696 height 18
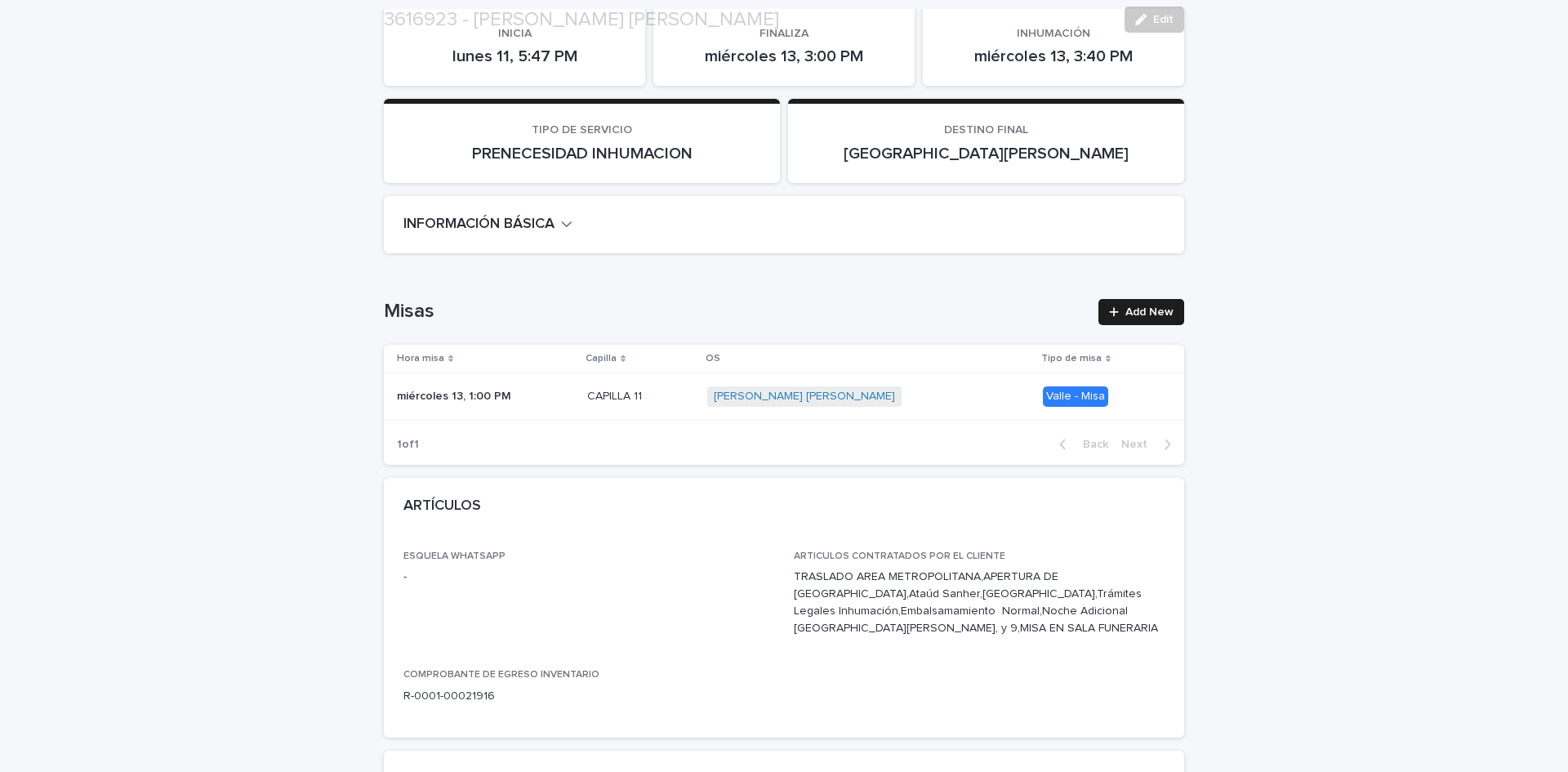
scroll to position [331, 0]
